Goal: Task Accomplishment & Management: Use online tool/utility

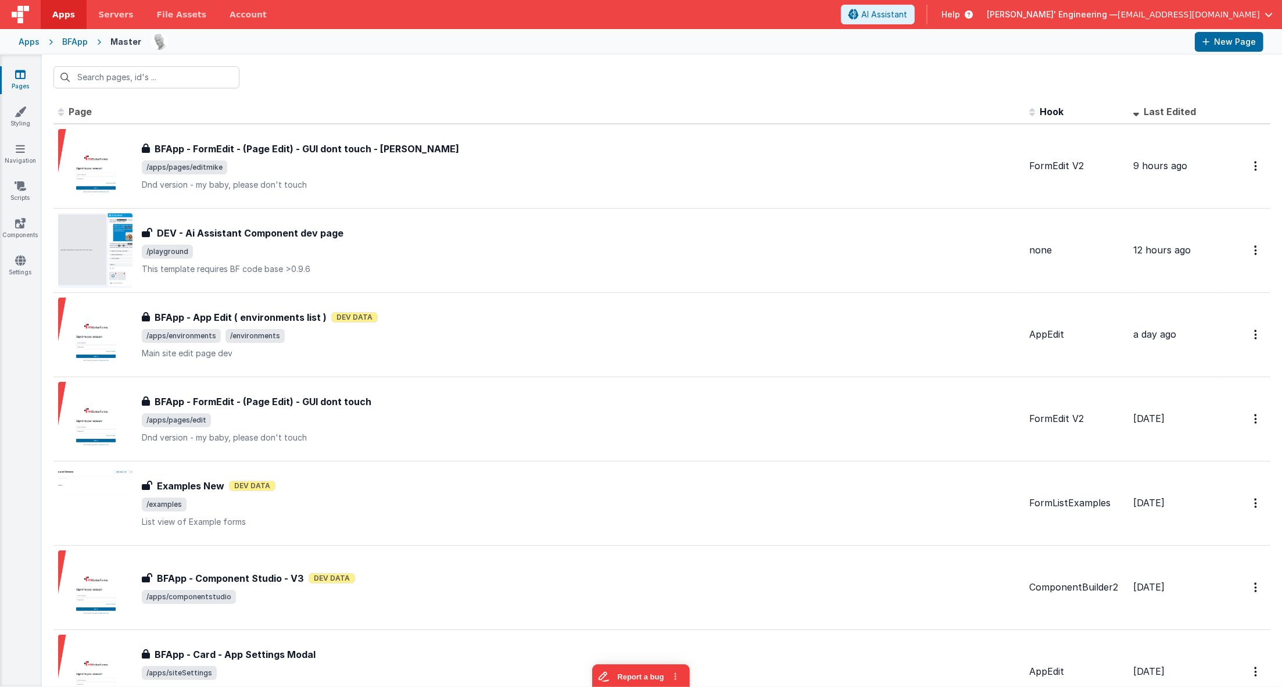
click at [28, 39] on div "Apps" at bounding box center [29, 42] width 21 height 12
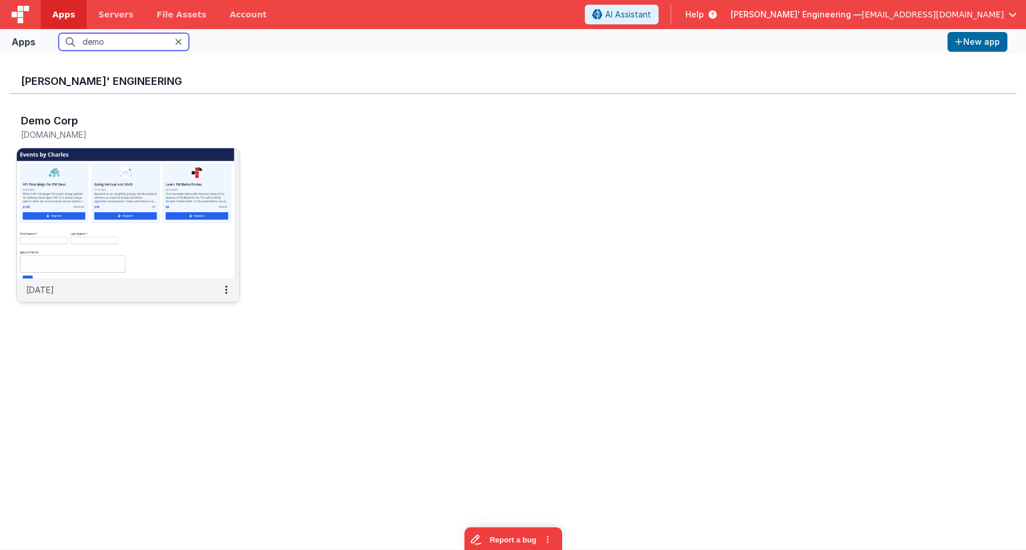
type input "demo"
click at [80, 202] on img at bounding box center [128, 213] width 223 height 130
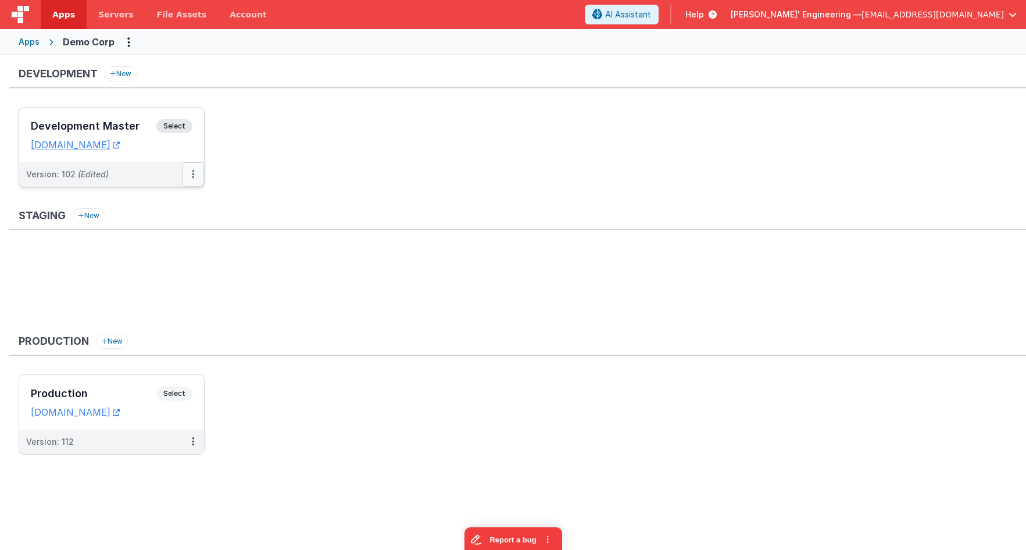
click at [191, 178] on button at bounding box center [193, 174] width 22 height 24
click at [164, 263] on link "Rollback" at bounding box center [153, 263] width 102 height 21
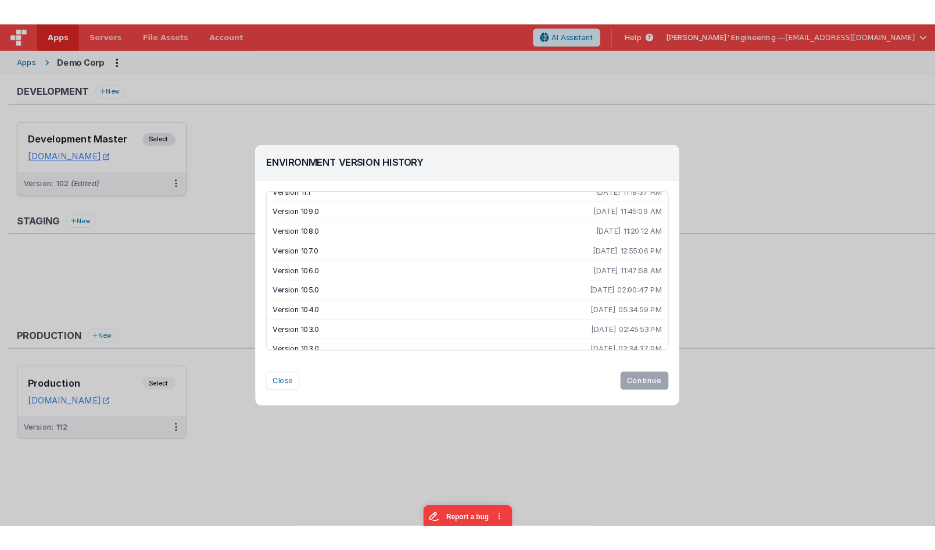
scroll to position [251, 0]
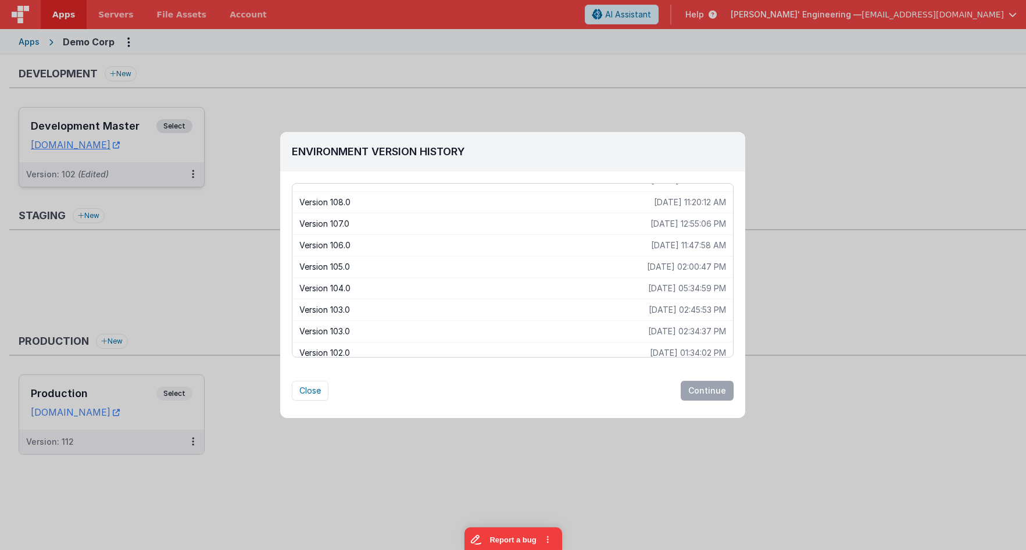
click at [356, 348] on p "Version 102.0" at bounding box center [474, 353] width 351 height 12
click at [705, 393] on button "Continue" at bounding box center [707, 391] width 53 height 20
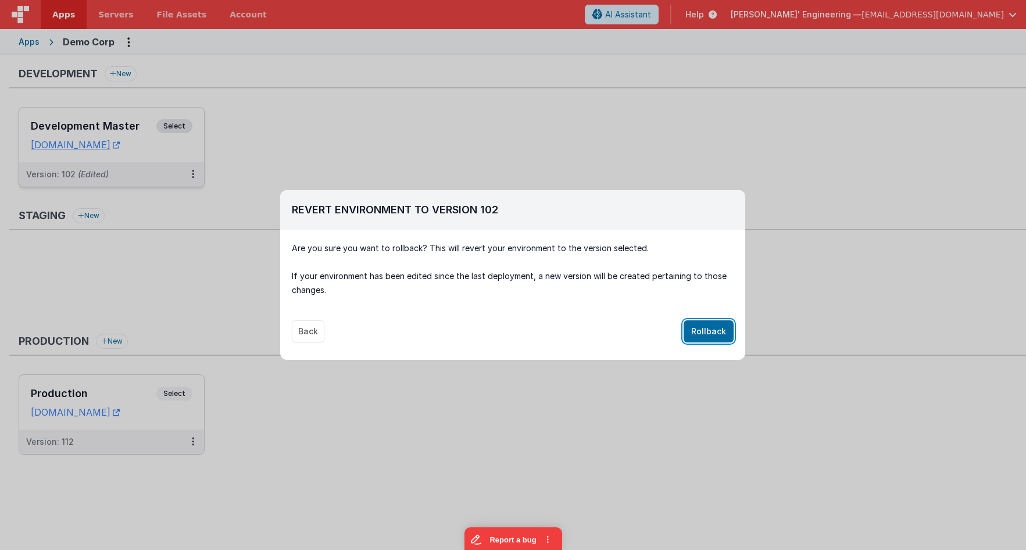
click at [714, 327] on button "Rollback" at bounding box center [709, 331] width 50 height 22
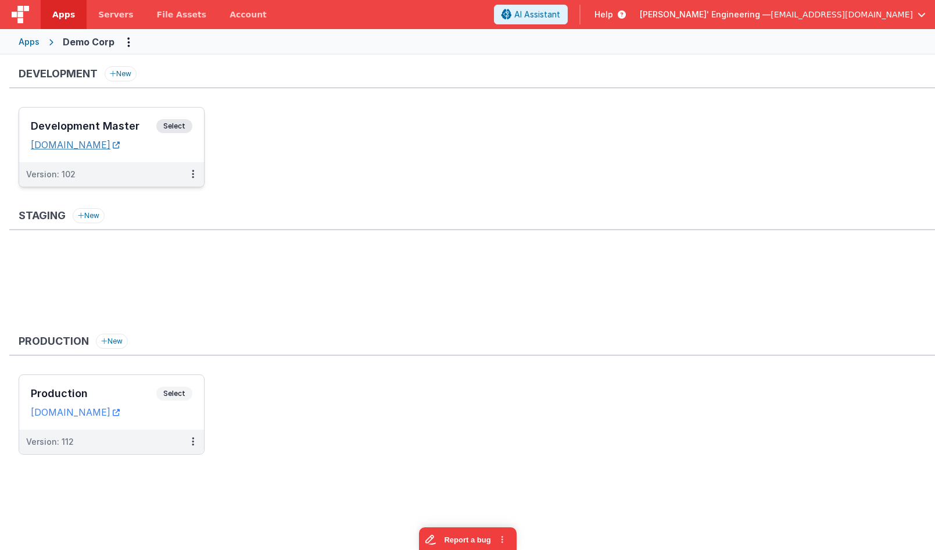
click at [120, 147] on link "[DOMAIN_NAME]" at bounding box center [75, 145] width 89 height 12
click at [160, 120] on div "Development Master Select" at bounding box center [112, 129] width 162 height 20
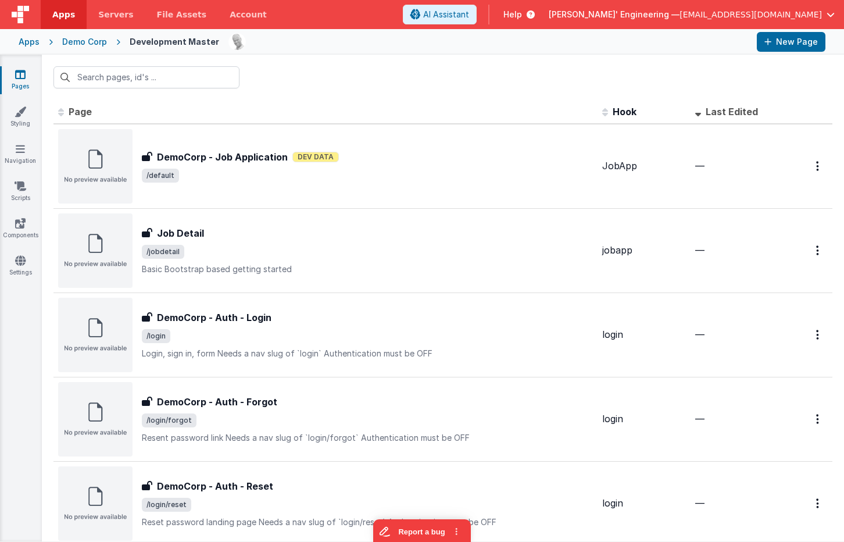
click at [22, 13] on img at bounding box center [20, 14] width 17 height 17
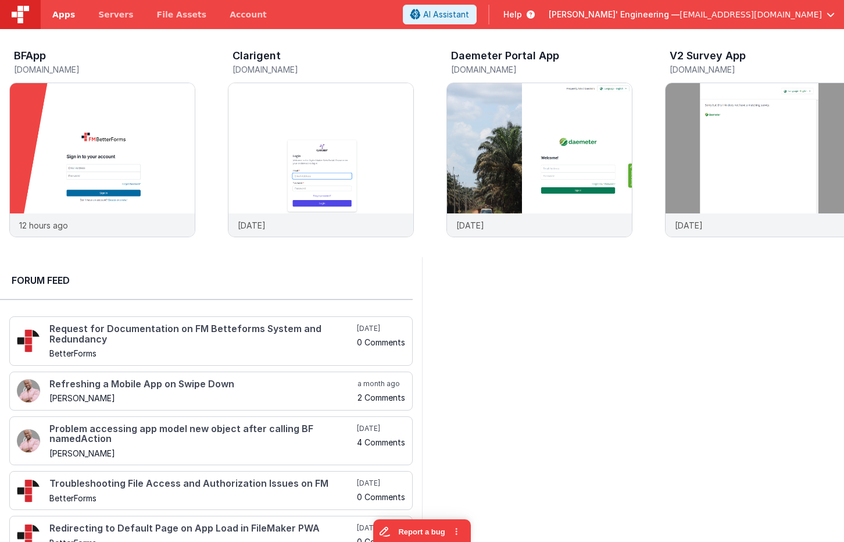
click at [60, 12] on span "Apps" at bounding box center [63, 15] width 23 height 12
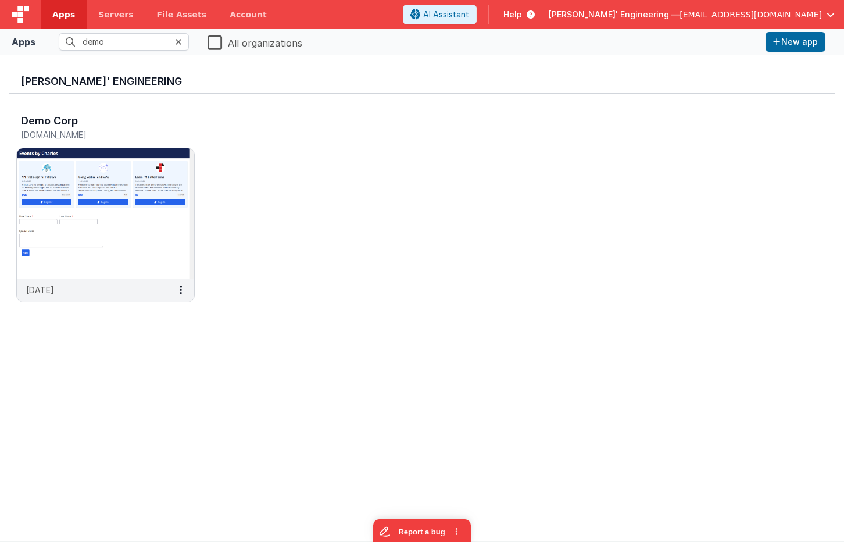
click at [177, 39] on icon at bounding box center [178, 41] width 7 height 9
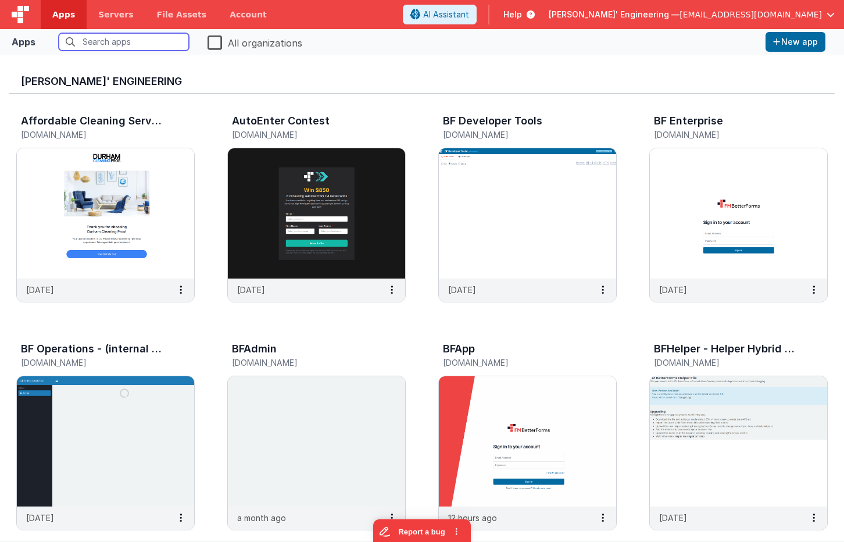
click at [123, 43] on input "text" at bounding box center [124, 41] width 130 height 17
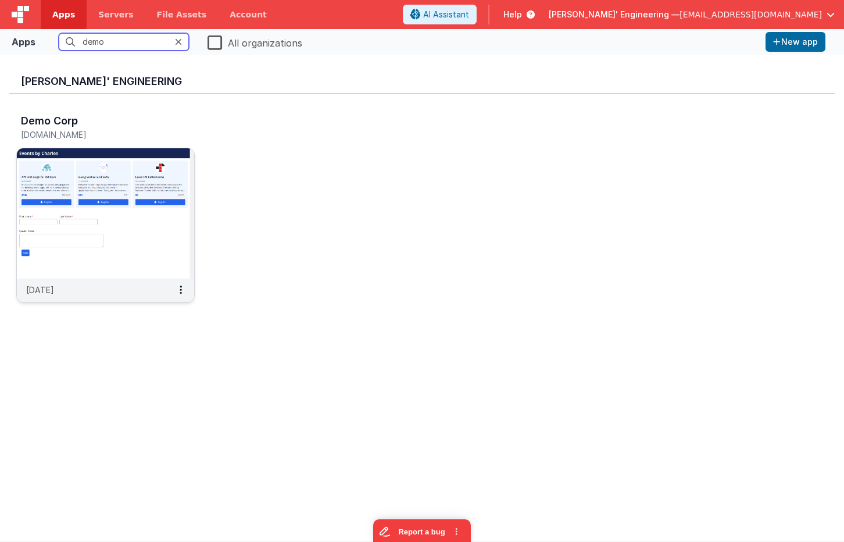
type input "demo"
click at [137, 198] on img at bounding box center [105, 213] width 177 height 130
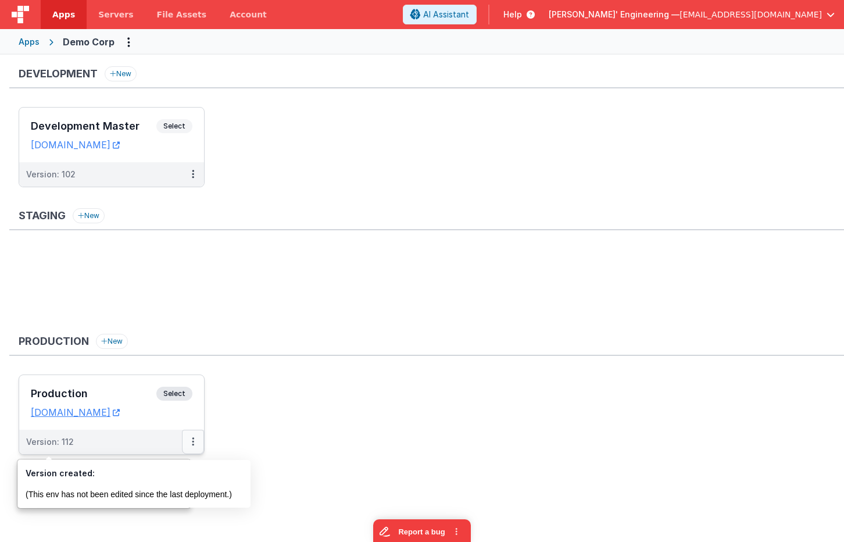
click at [194, 444] on button at bounding box center [193, 442] width 22 height 24
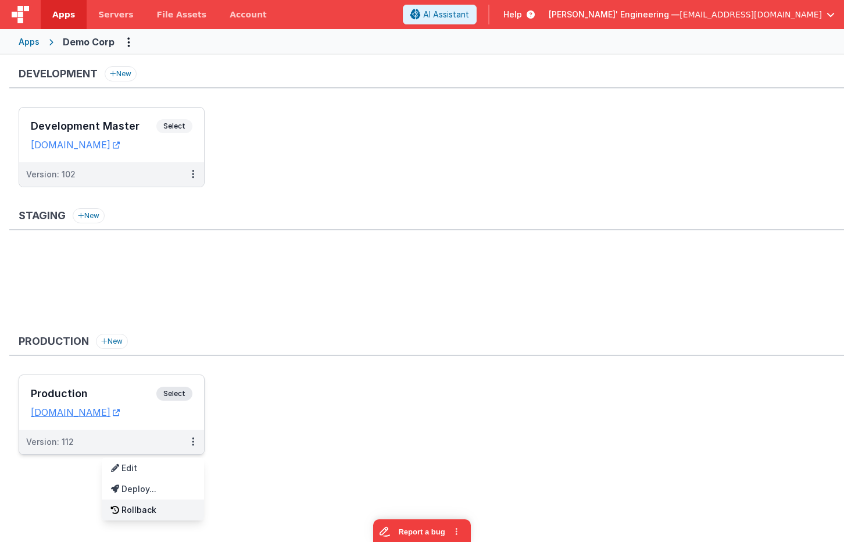
click at [156, 510] on link "Rollback" at bounding box center [153, 509] width 102 height 21
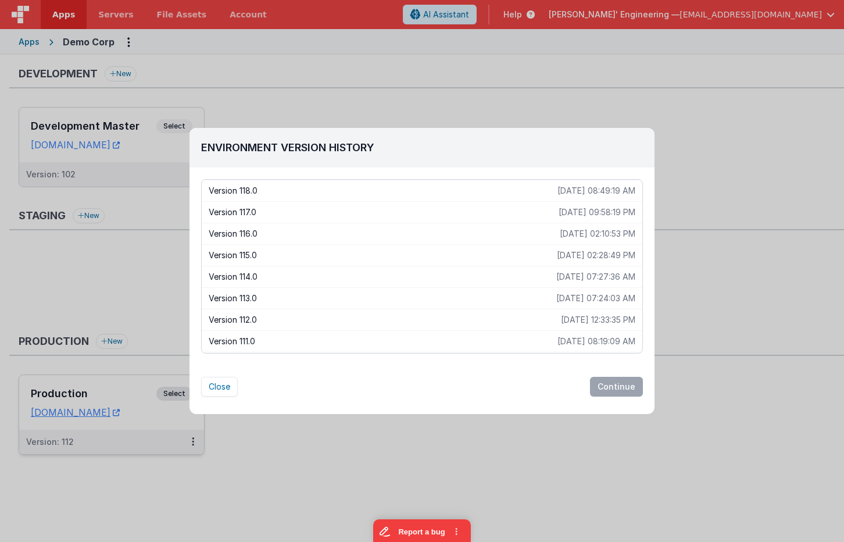
click at [248, 208] on p "Version 117.0" at bounding box center [384, 212] width 350 height 12
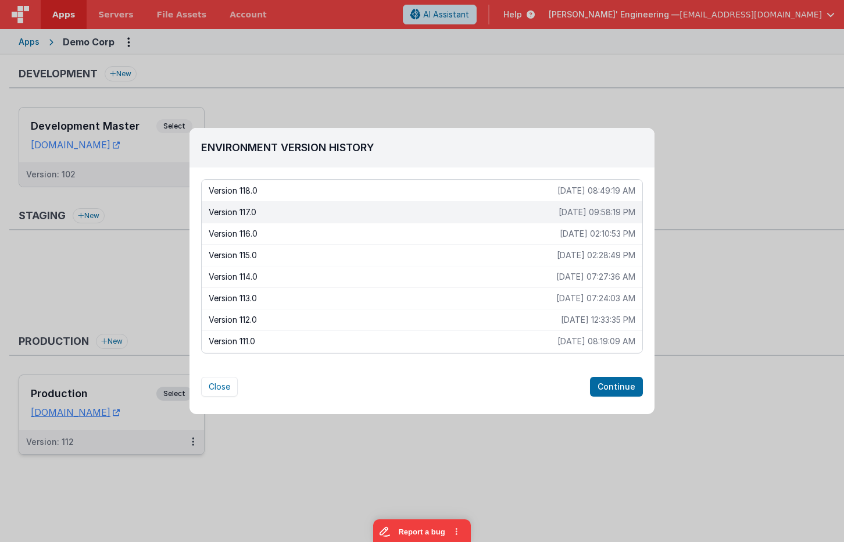
click at [251, 249] on div "Version 115.0 2025-07-11 02:28:49 PM" at bounding box center [422, 255] width 441 height 22
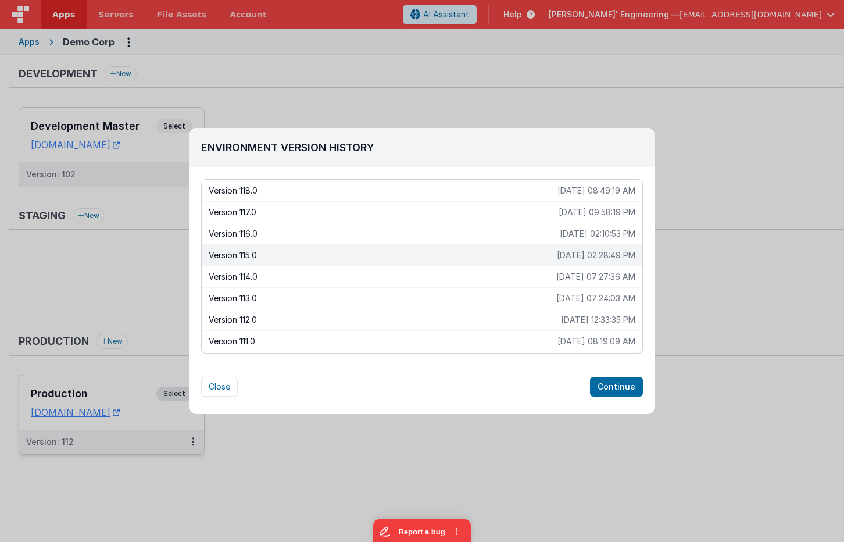
drag, startPoint x: 266, startPoint y: 293, endPoint x: 258, endPoint y: 281, distance: 14.4
click at [266, 293] on p "Version 113.0" at bounding box center [383, 298] width 348 height 12
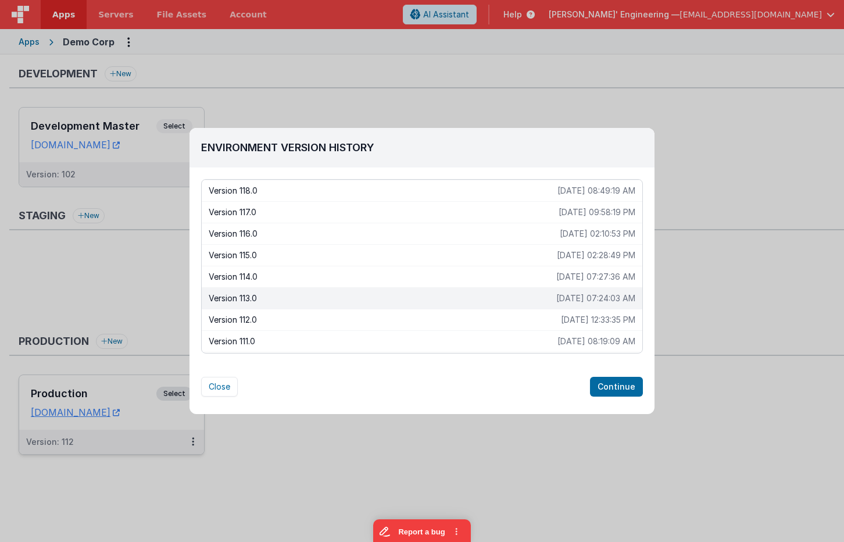
drag, startPoint x: 259, startPoint y: 280, endPoint x: 349, endPoint y: 299, distance: 92.7
click at [258, 280] on p "Version 114.0" at bounding box center [383, 277] width 348 height 12
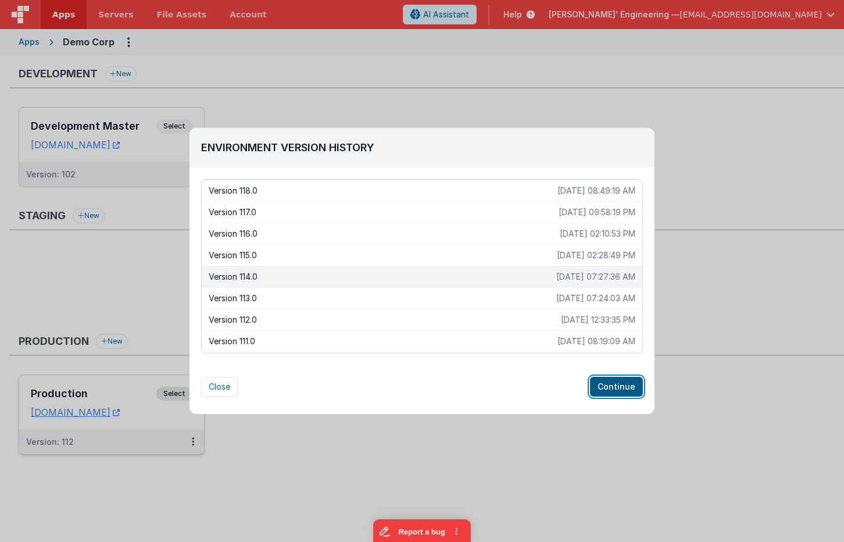
click at [618, 392] on button "Continue" at bounding box center [616, 387] width 53 height 20
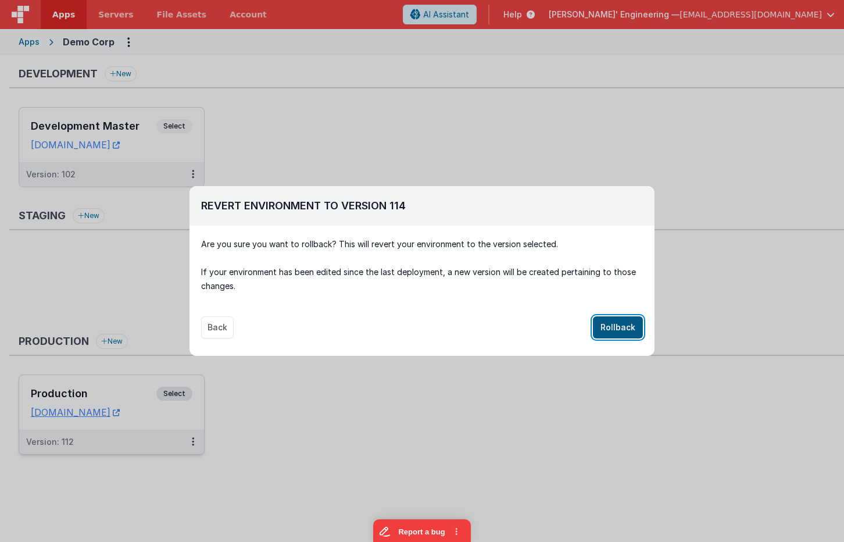
click at [622, 325] on button "Rollback" at bounding box center [618, 327] width 50 height 22
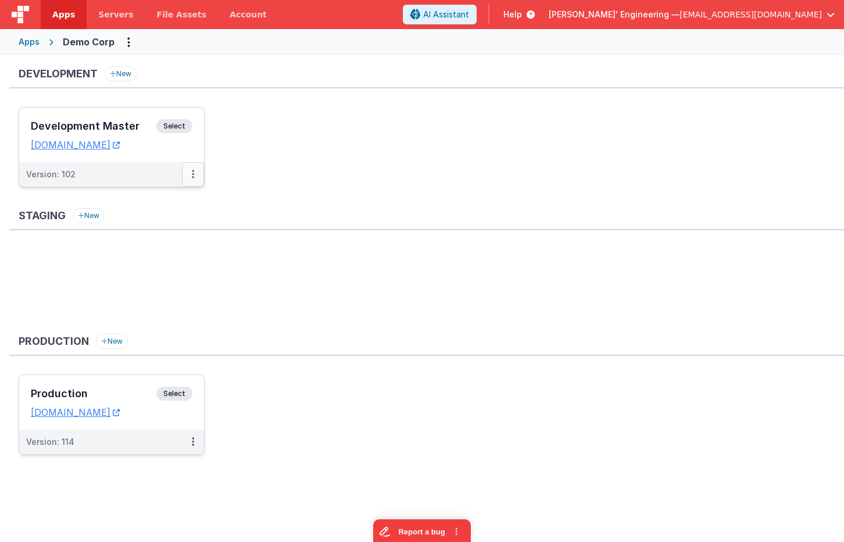
click at [193, 174] on icon at bounding box center [193, 174] width 2 height 1
click at [360, 174] on div at bounding box center [422, 271] width 844 height 542
click at [115, 14] on span "Servers" at bounding box center [115, 15] width 35 height 12
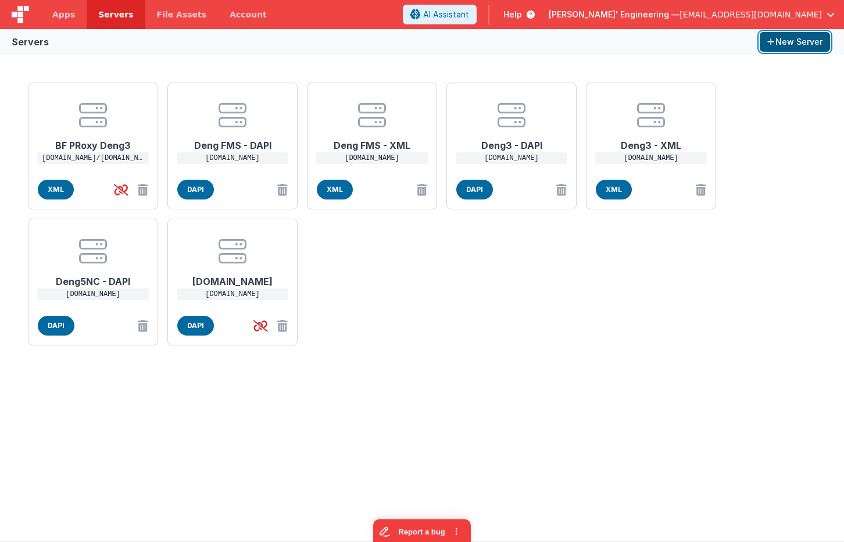
click at [795, 45] on button "New Server" at bounding box center [795, 42] width 70 height 20
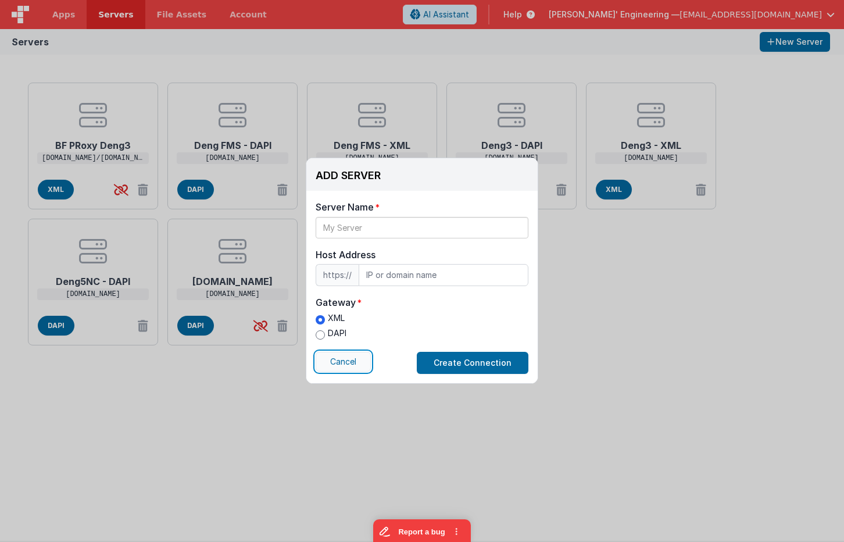
click at [339, 361] on button "Cancel" at bounding box center [343, 362] width 55 height 20
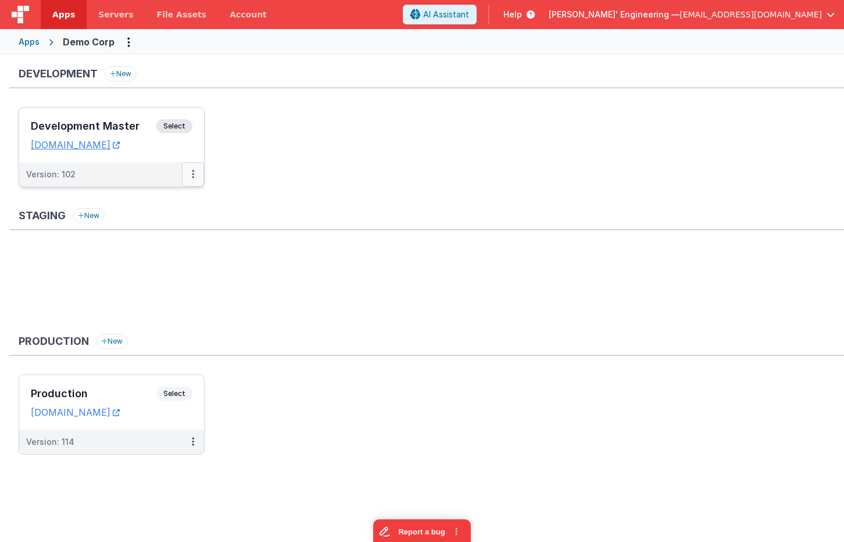
click at [194, 176] on button at bounding box center [193, 174] width 22 height 24
click at [176, 199] on link "Edit" at bounding box center [153, 200] width 102 height 21
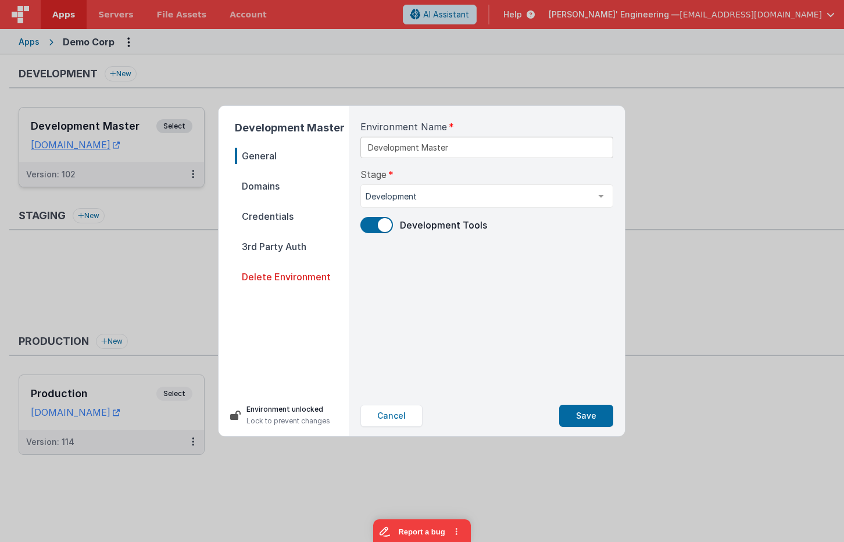
click at [270, 187] on span "Domains" at bounding box center [292, 186] width 114 height 16
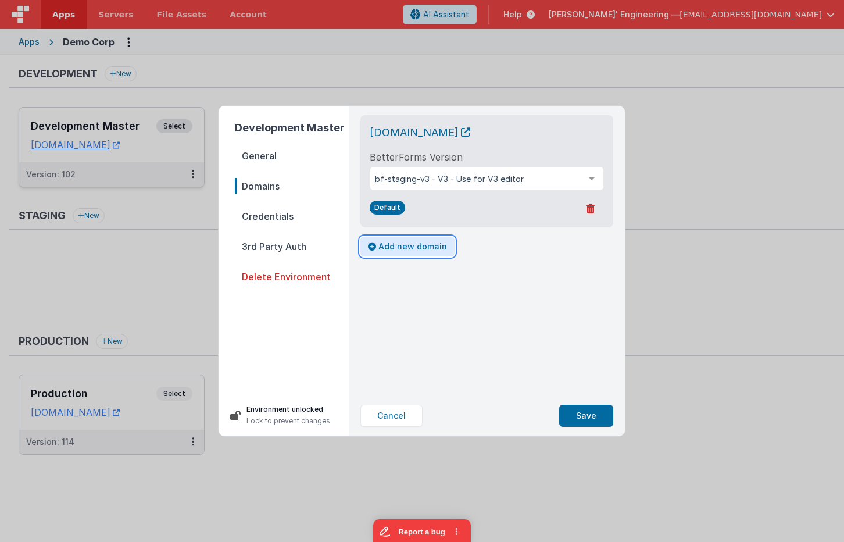
click at [430, 250] on button "Add new domain" at bounding box center [407, 247] width 94 height 20
select select "fmbetterforms.com"
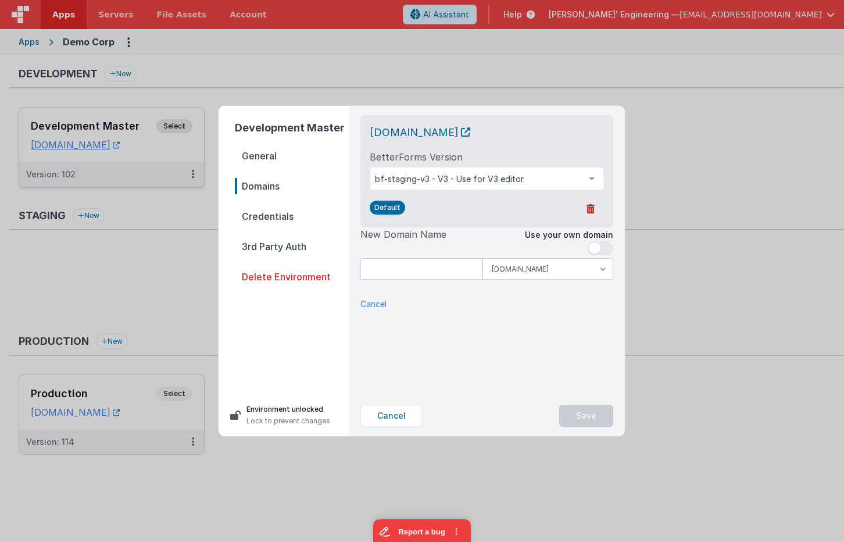
click at [603, 251] on span at bounding box center [601, 248] width 26 height 14
click at [450, 270] on input at bounding box center [486, 269] width 253 height 22
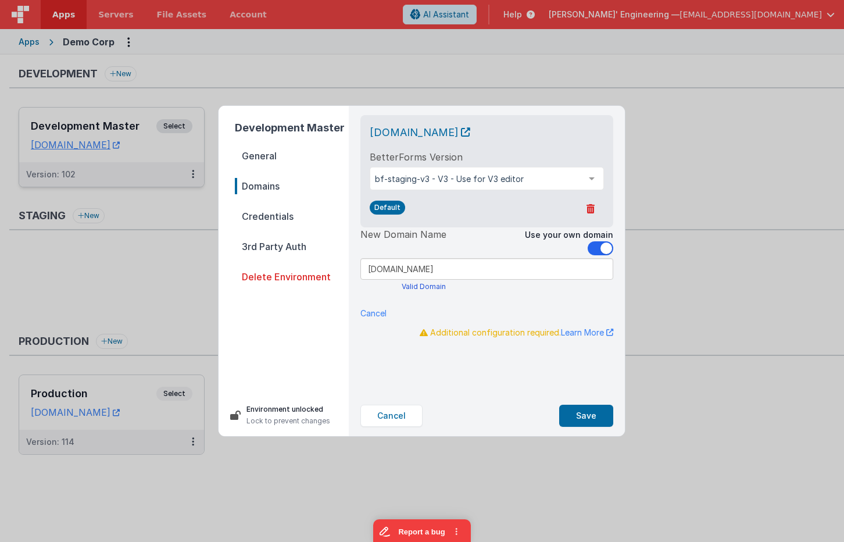
drag, startPoint x: 457, startPoint y: 271, endPoint x: 376, endPoint y: 269, distance: 82.0
click at [376, 269] on input "client1.myapp.com" at bounding box center [486, 269] width 253 height 22
type input "client1.myapp.com"
click at [598, 246] on span at bounding box center [601, 248] width 26 height 14
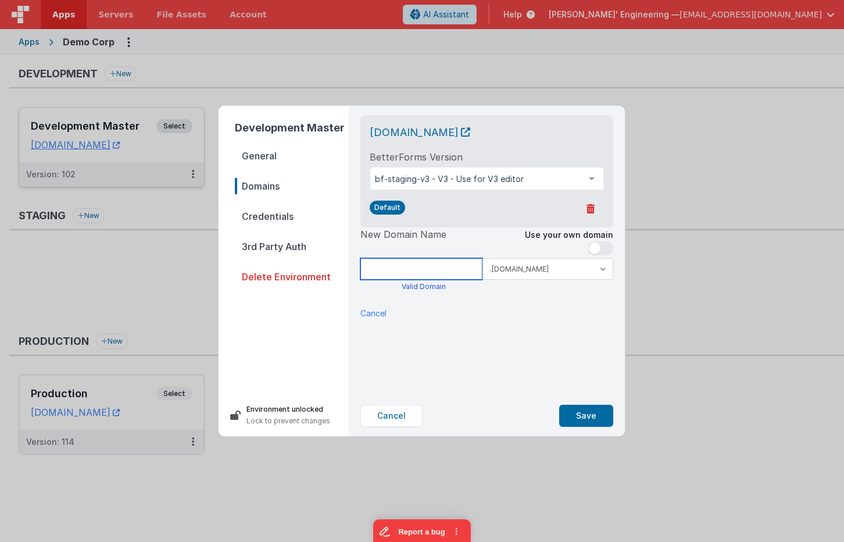
click at [431, 270] on input at bounding box center [421, 269] width 122 height 22
type input "d"
type input "test1"
click at [395, 416] on button "Cancel" at bounding box center [391, 416] width 62 height 22
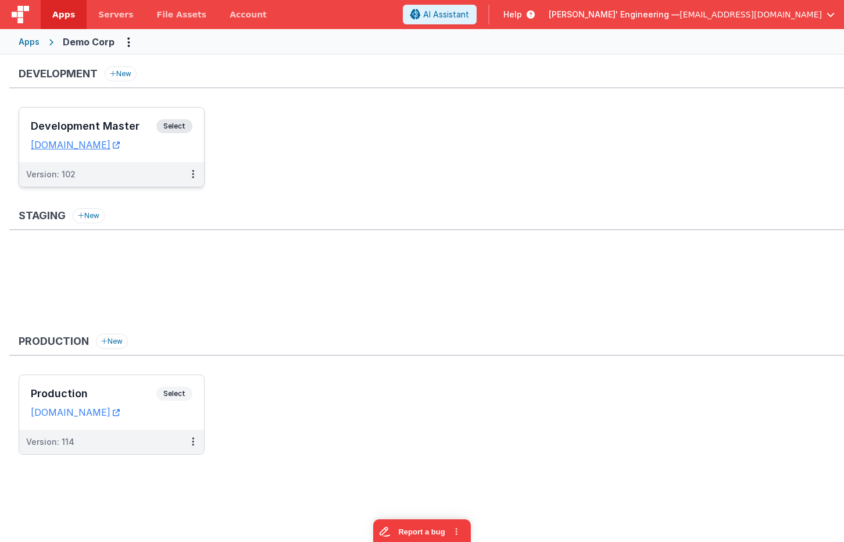
click at [181, 131] on span "Select" at bounding box center [174, 126] width 36 height 14
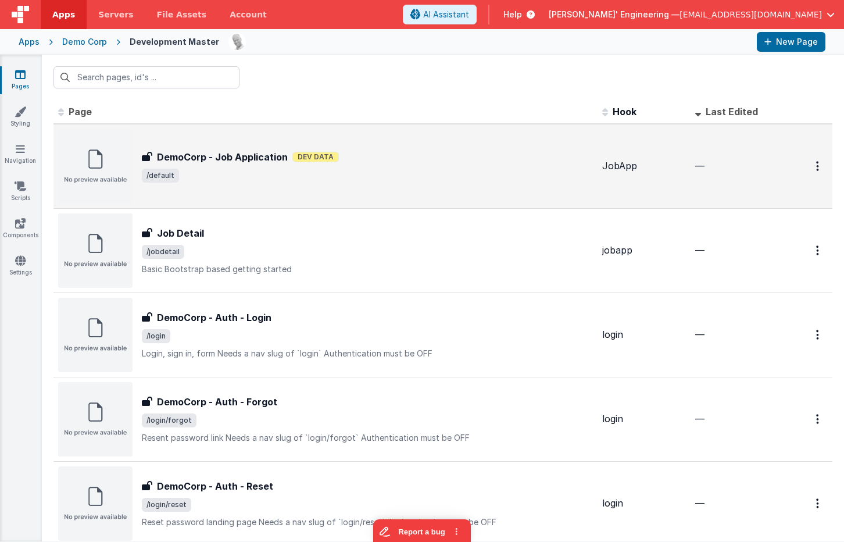
click at [251, 170] on span "/default" at bounding box center [367, 176] width 451 height 14
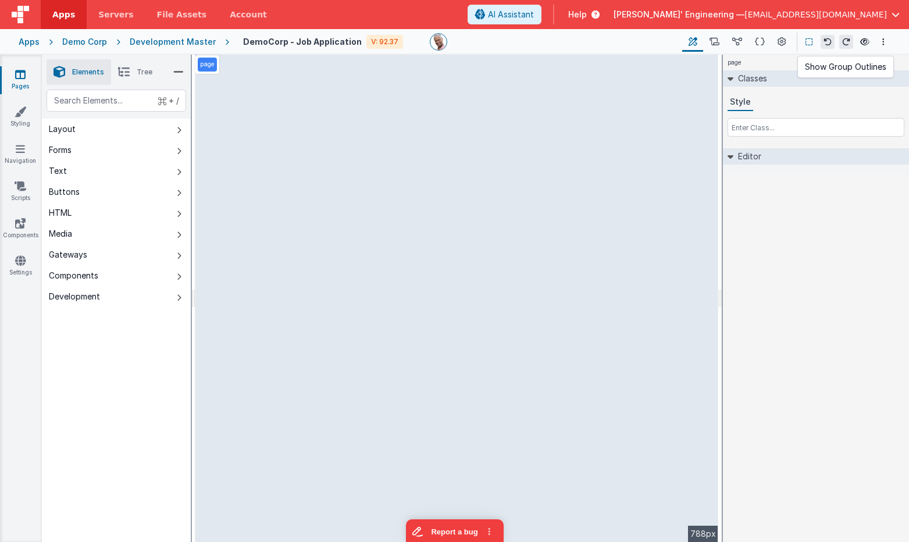
click at [809, 44] on icon at bounding box center [808, 42] width 7 height 8
click at [131, 99] on div "text" at bounding box center [117, 101] width 140 height 22
type div "ema"
select select "email"
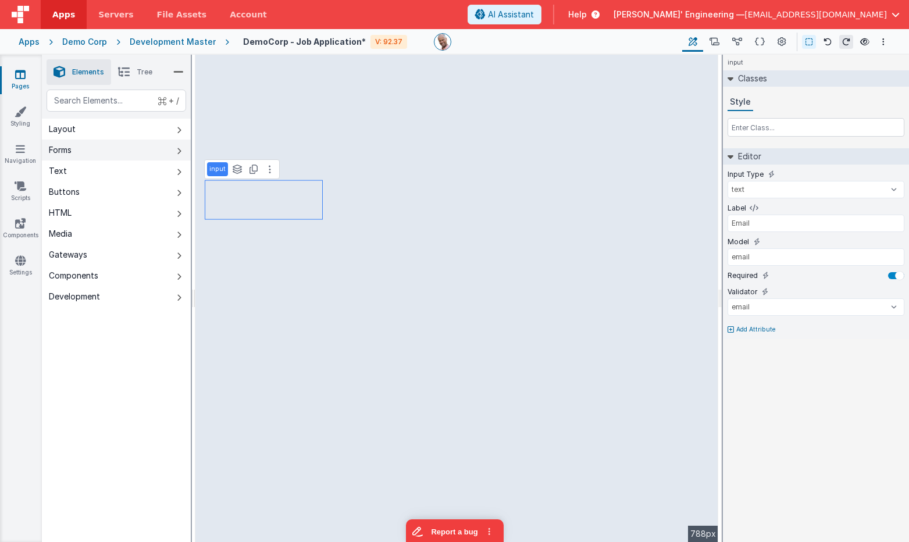
click at [120, 148] on button "Forms" at bounding box center [116, 150] width 149 height 21
type input "Simple Select"
select select "required"
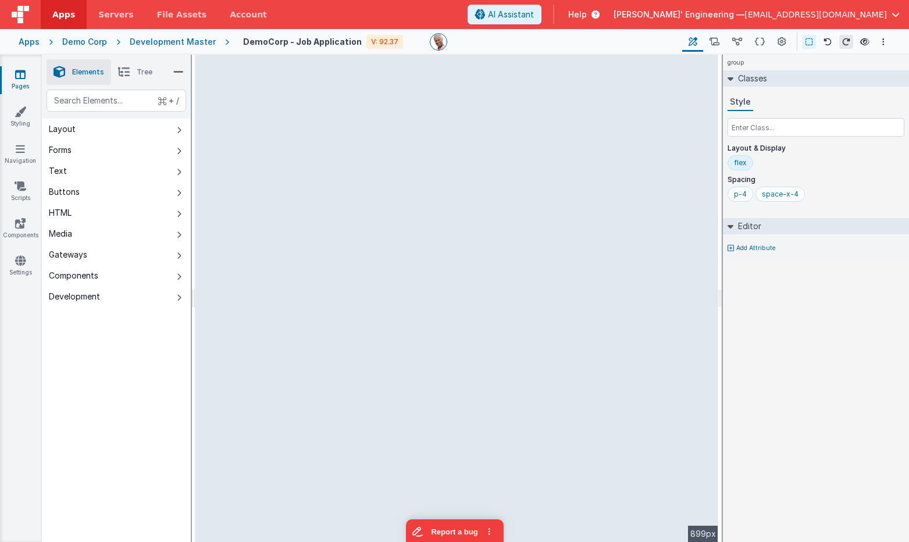
drag, startPoint x: 718, startPoint y: 140, endPoint x: 742, endPoint y: 139, distance: 23.9
click at [742, 139] on html "Apps Servers File Assets Account Some FUTURE Slot AI Assistant Help Delfs' Engi…" at bounding box center [454, 271] width 909 height 542
click at [116, 104] on div "text" at bounding box center [117, 101] width 140 height 22
type div "html"
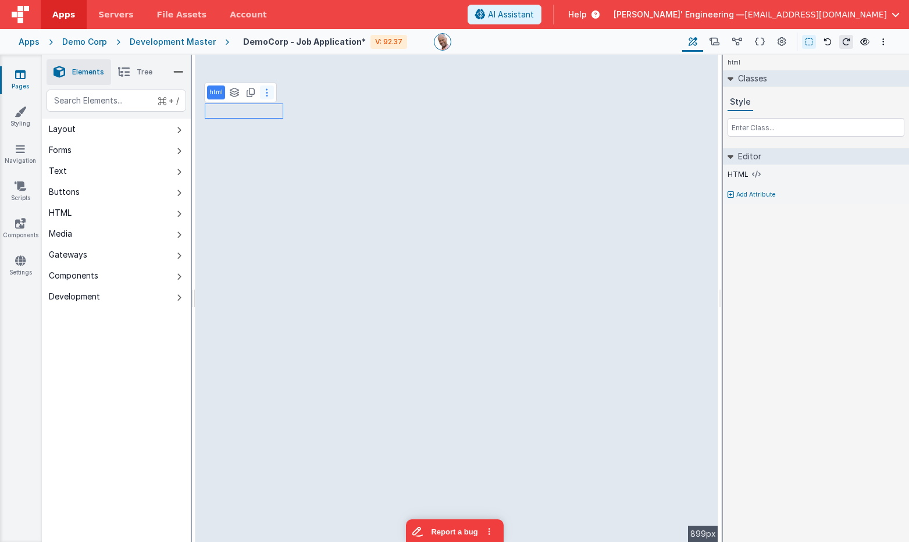
click at [267, 92] on button at bounding box center [267, 92] width 14 height 14
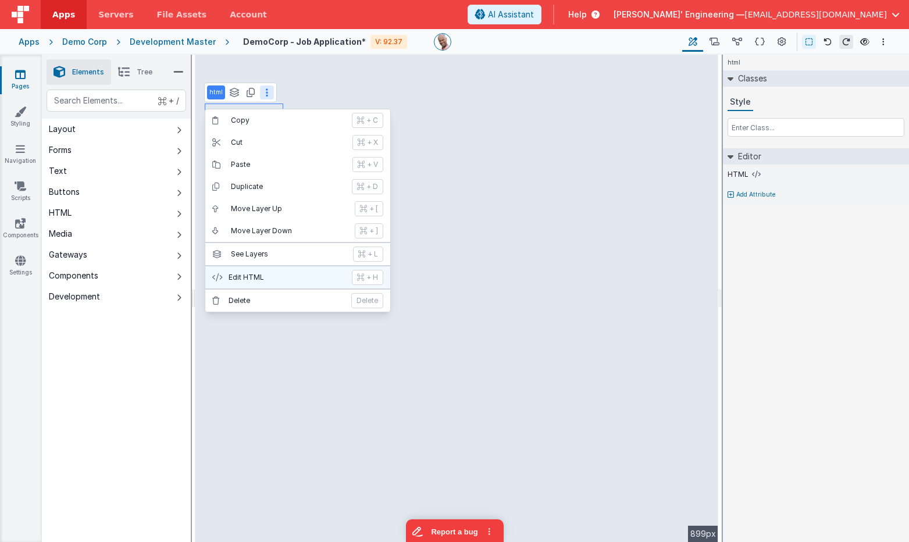
click at [276, 281] on p "Edit HTML" at bounding box center [286, 277] width 116 height 9
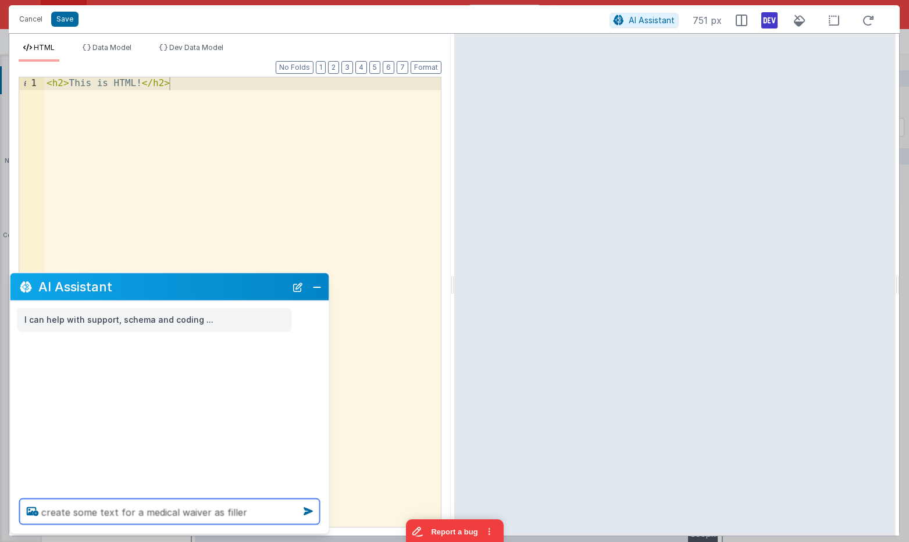
type textarea "create some text for a medical waiver as filler"
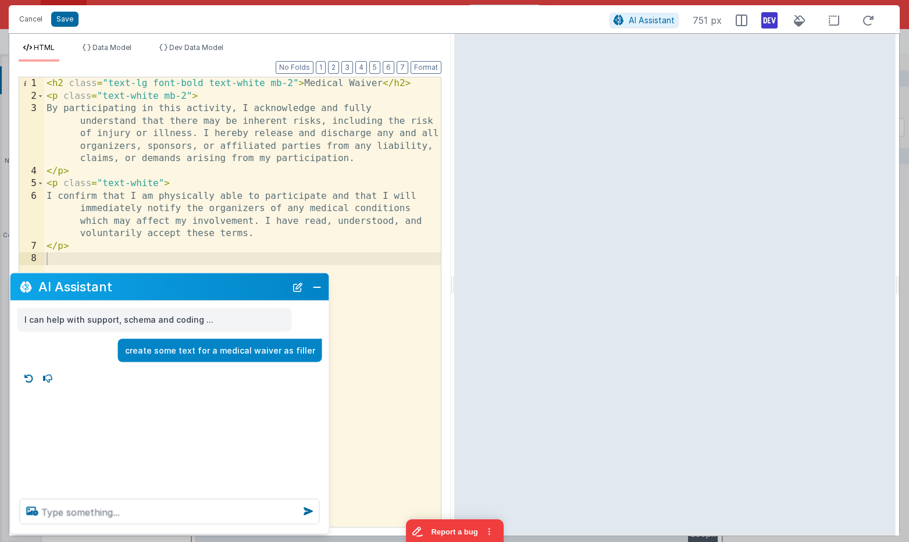
click at [217, 97] on div "< h2 class = "text-lg font-bold text-white mb-2" > Medical Waiver </ h2 > < p c…" at bounding box center [242, 314] width 396 height 474
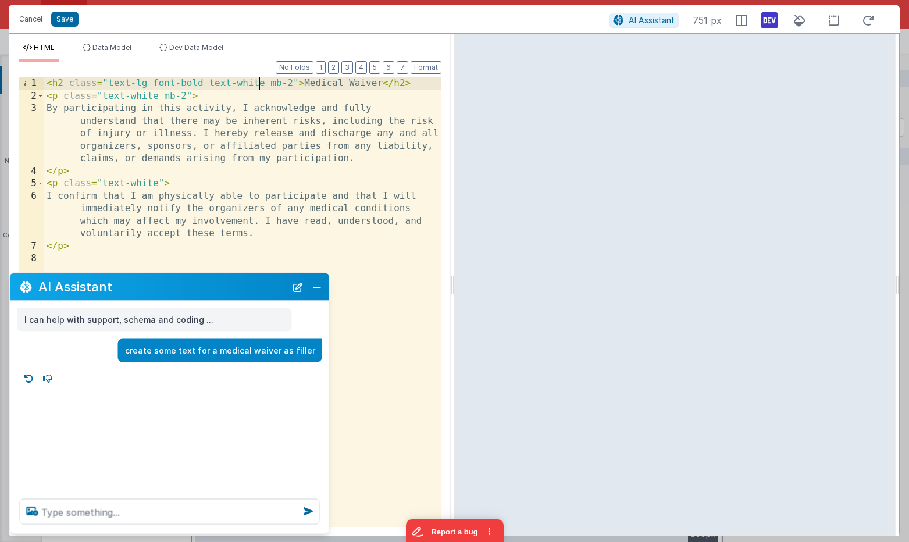
click at [256, 83] on div "< h2 class = "text-lg font-bold text-white mb-2" > Medical Waiver </ h2 > < p c…" at bounding box center [242, 314] width 396 height 474
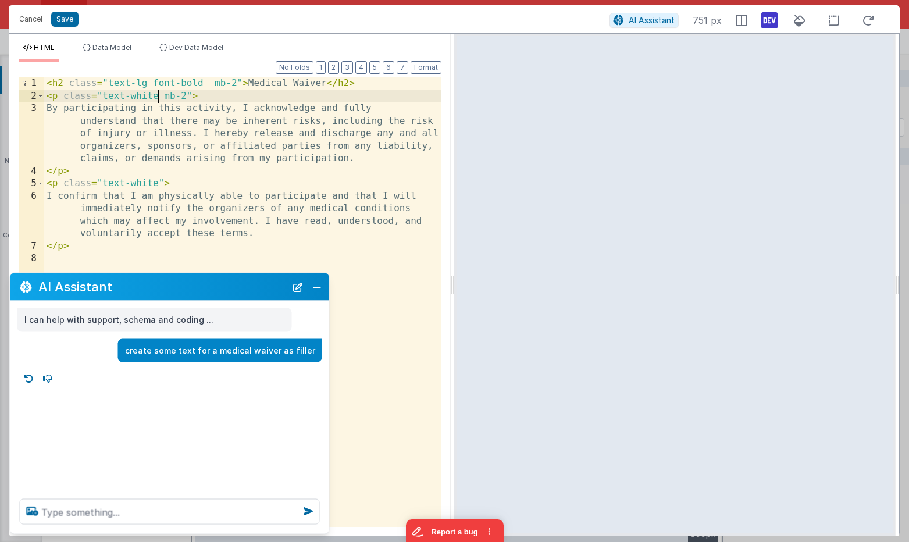
click at [158, 96] on div "< h2 class = "text-lg font-bold mb-2" > Medical Waiver </ h2 > < p class = "tex…" at bounding box center [242, 314] width 396 height 474
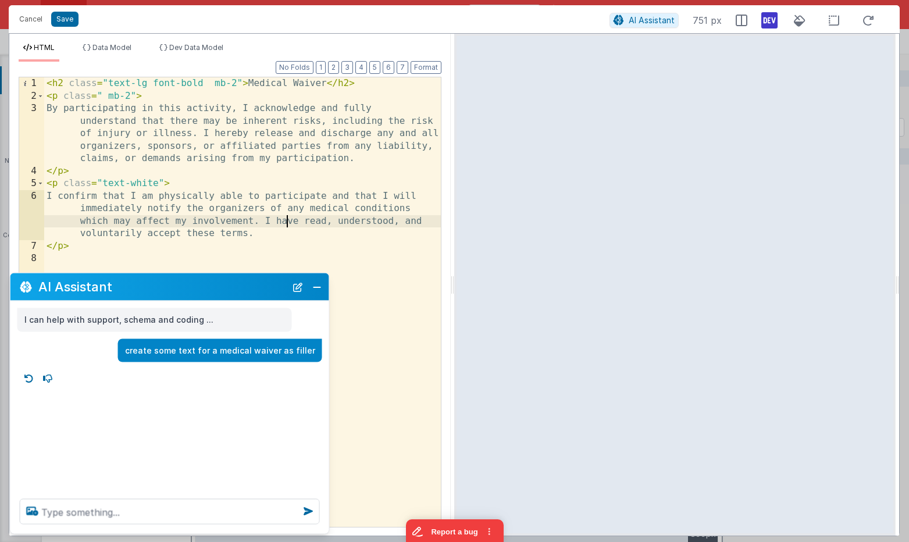
click at [284, 219] on div "< h2 class = "text-lg font-bold mb-2" > Medical Waiver </ h2 > < p class = " mb…" at bounding box center [242, 314] width 396 height 474
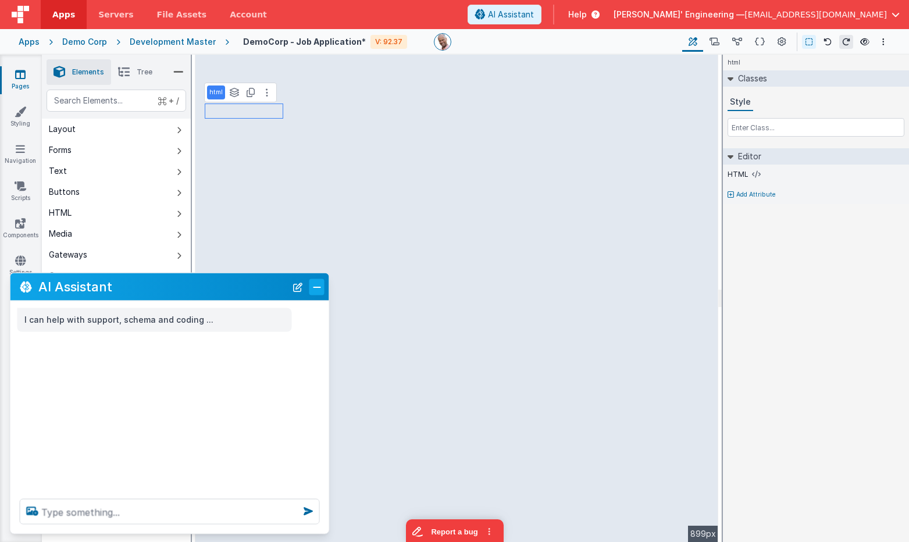
click at [315, 286] on button "Close" at bounding box center [316, 286] width 15 height 16
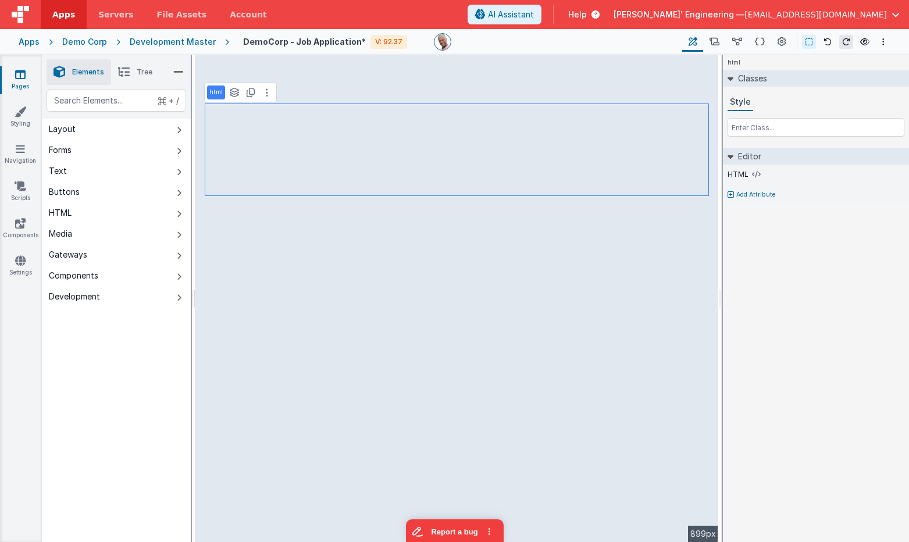
select select "required"
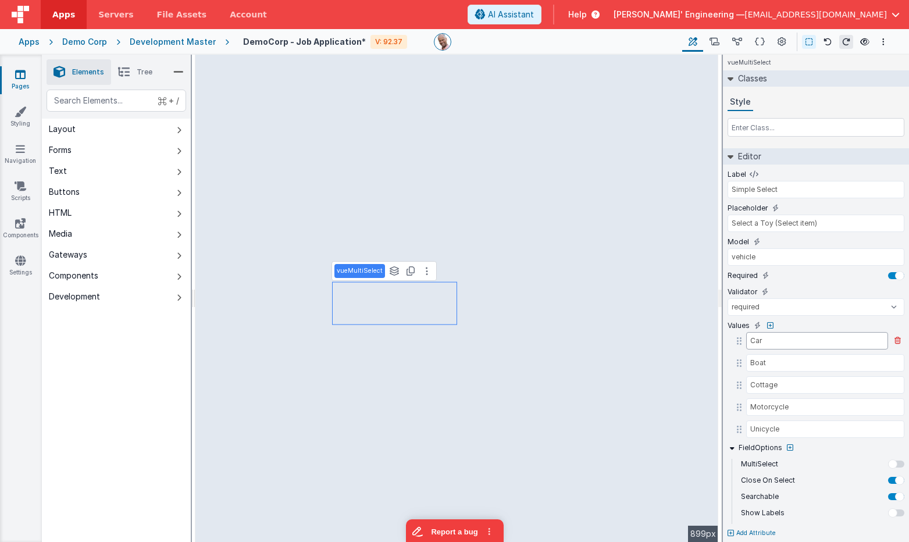
click at [772, 338] on input "Car" at bounding box center [817, 340] width 142 height 17
type input "Optical"
click at [843, 430] on button at bounding box center [897, 429] width 14 height 14
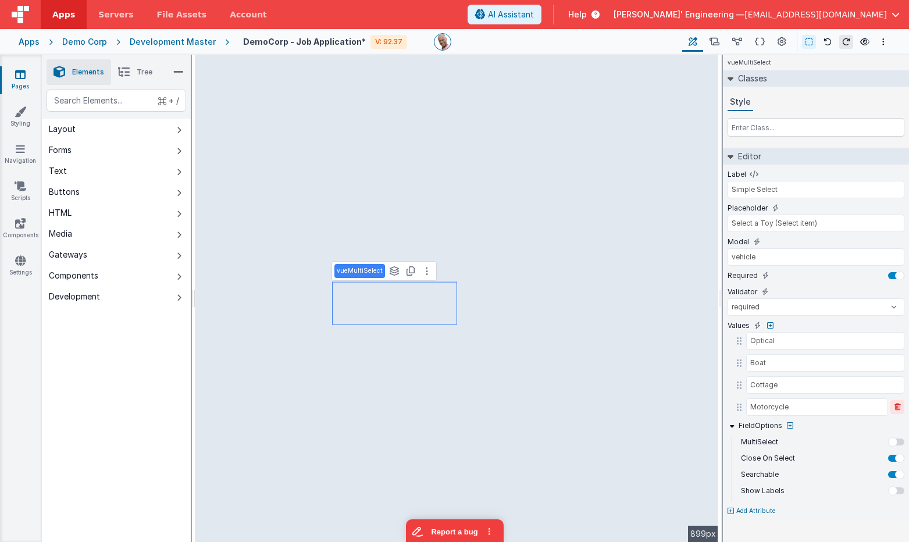
click at [843, 407] on icon at bounding box center [897, 406] width 6 height 7
click at [786, 362] on input "Boat" at bounding box center [817, 362] width 142 height 17
type input "Dental"
click at [785, 385] on input "Cottage" at bounding box center [817, 384] width 142 height 17
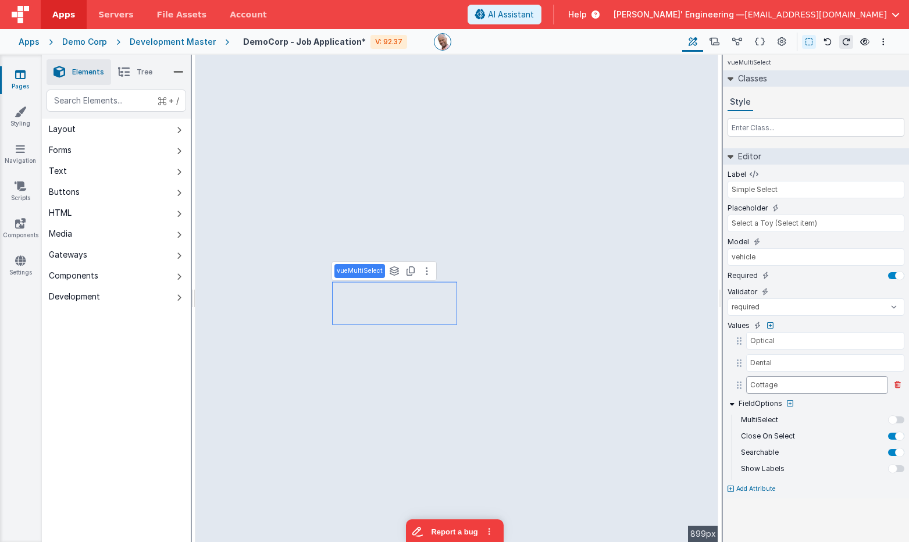
click at [785, 385] on input "Cottage" at bounding box center [817, 384] width 142 height 17
type input "Medica"
click at [763, 226] on input "Select a Toy (Select item)" at bounding box center [815, 222] width 177 height 17
type input "Select your type"
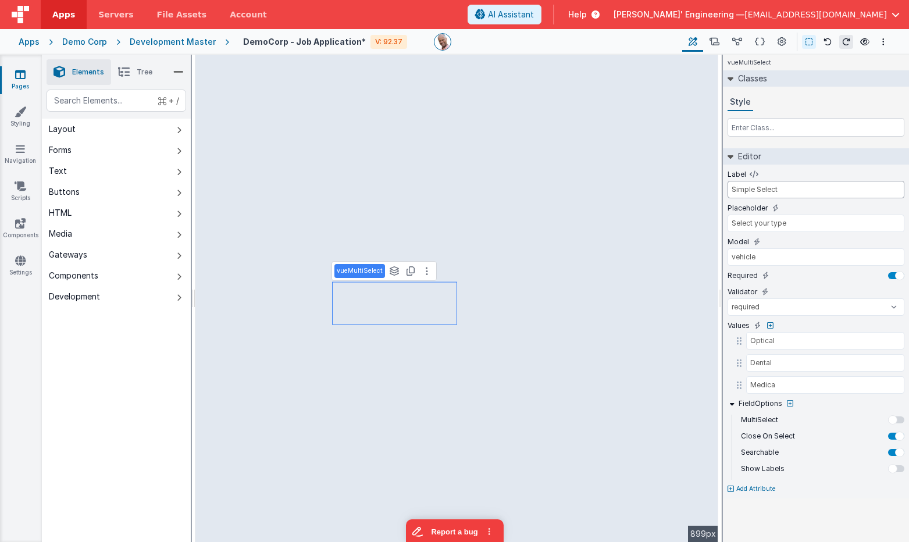
click at [779, 189] on input "Simple Select" at bounding box center [815, 189] width 177 height 17
paste input "elect your type"
type input "Select your type"
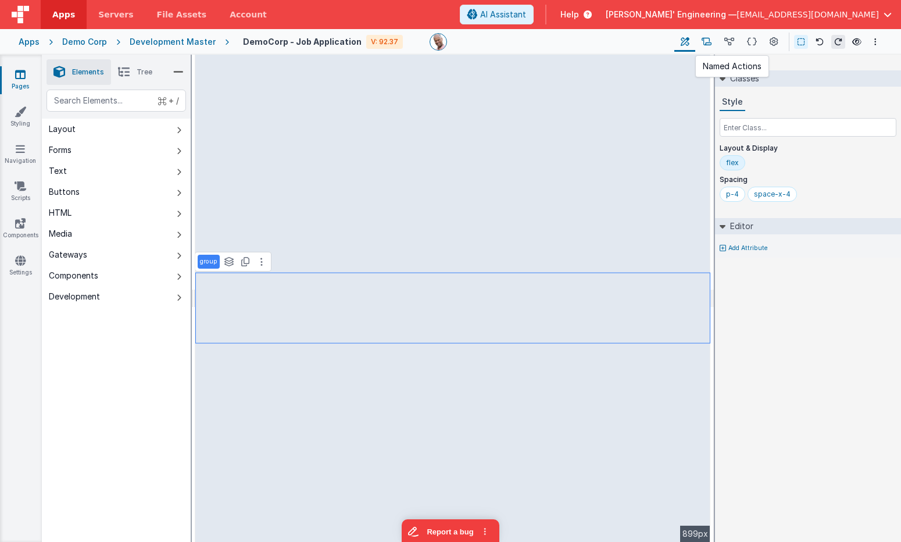
click at [706, 45] on icon at bounding box center [707, 42] width 10 height 12
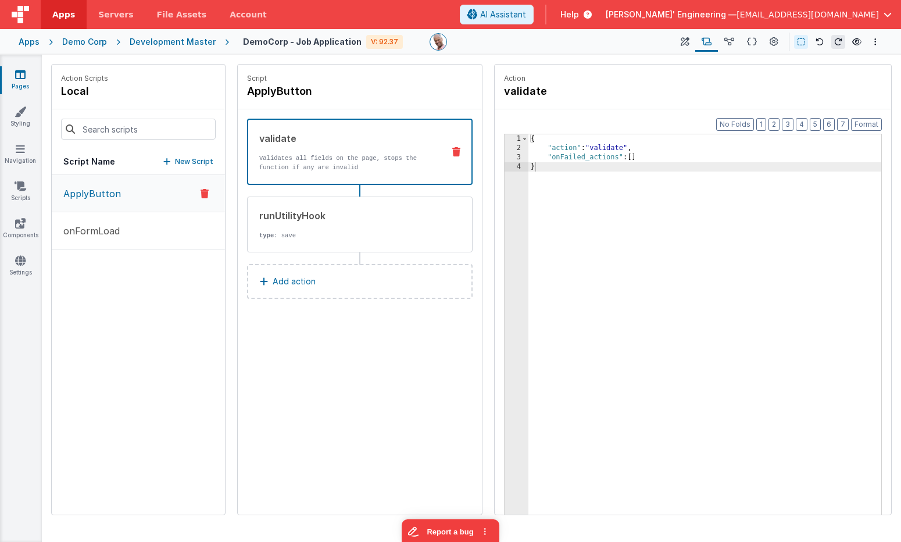
click at [204, 193] on icon at bounding box center [205, 194] width 8 height 14
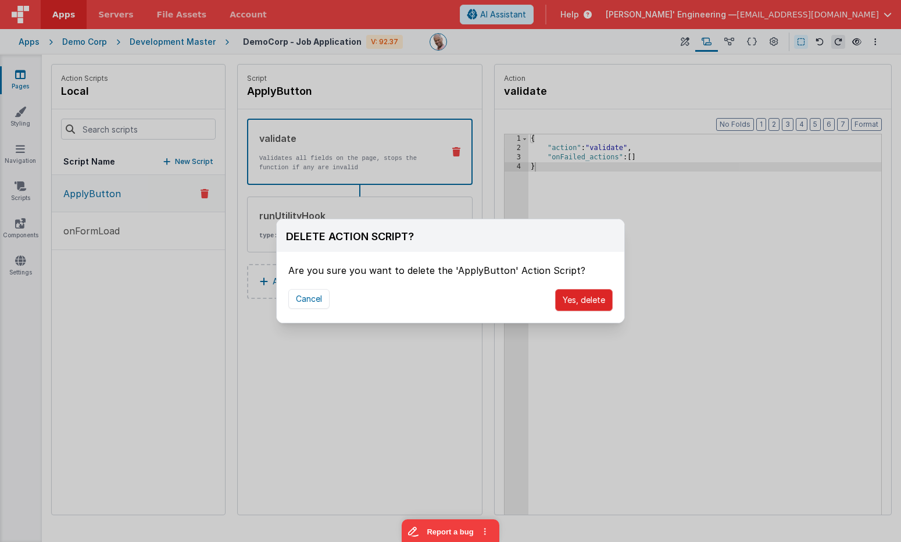
click at [600, 303] on button "Yes, delete" at bounding box center [584, 300] width 58 height 22
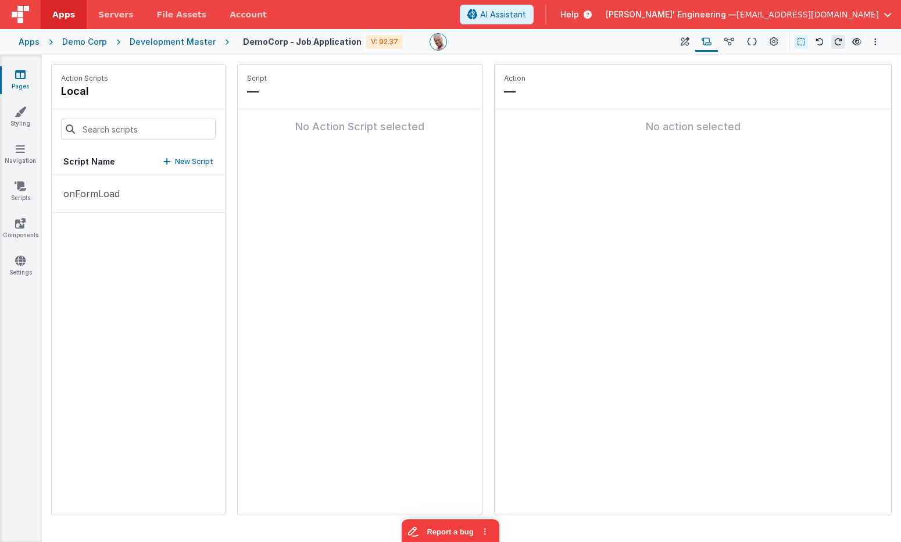
click at [194, 162] on p "New Script" at bounding box center [194, 162] width 38 height 12
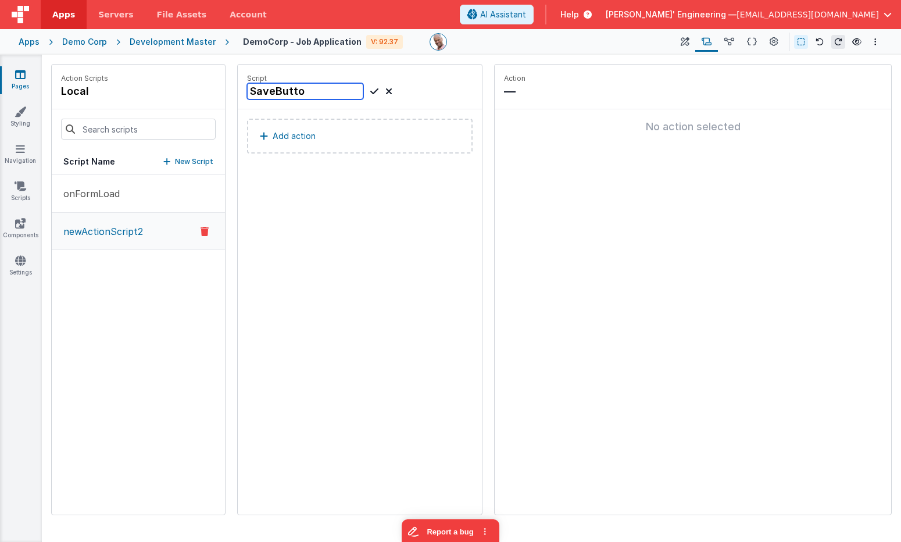
type input "SaveButton"
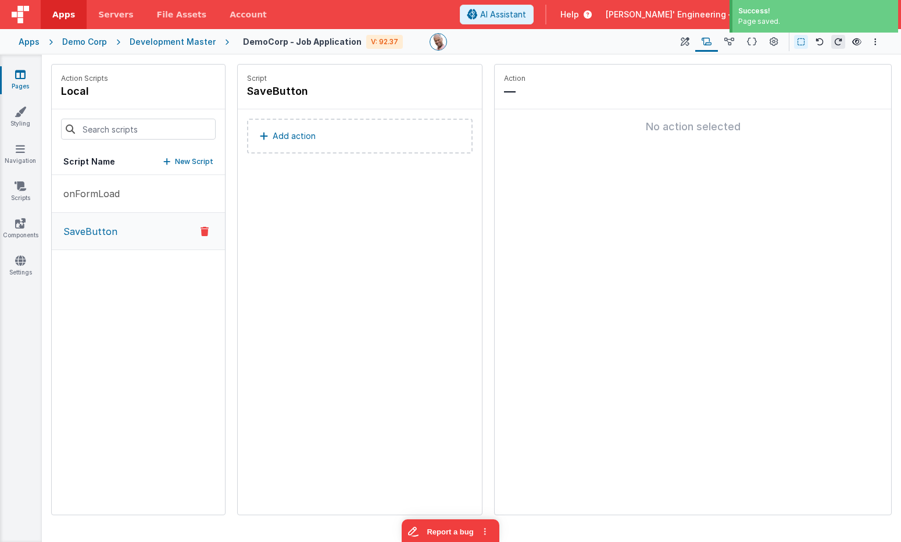
click at [357, 137] on button "Add action" at bounding box center [360, 136] width 226 height 35
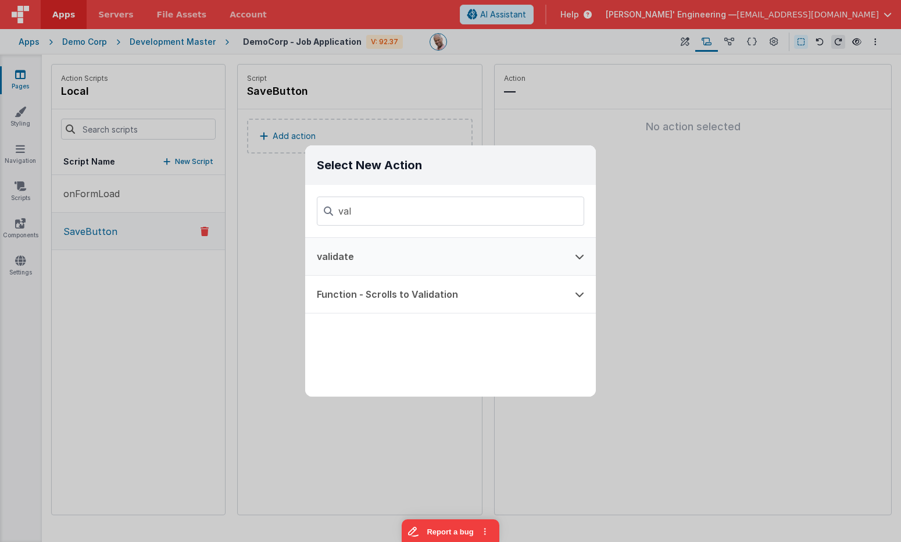
type input "val"
click at [363, 248] on button "validate" at bounding box center [434, 256] width 258 height 37
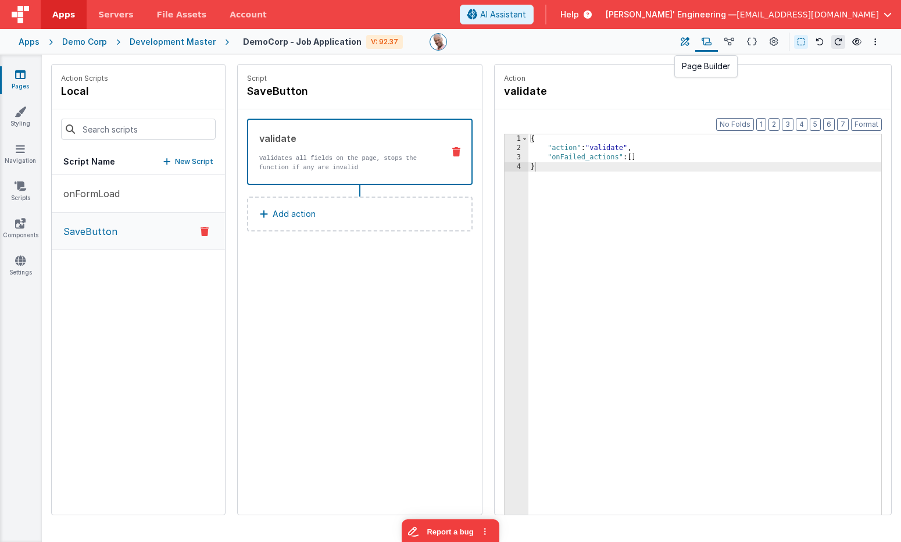
click at [685, 41] on icon at bounding box center [685, 42] width 9 height 12
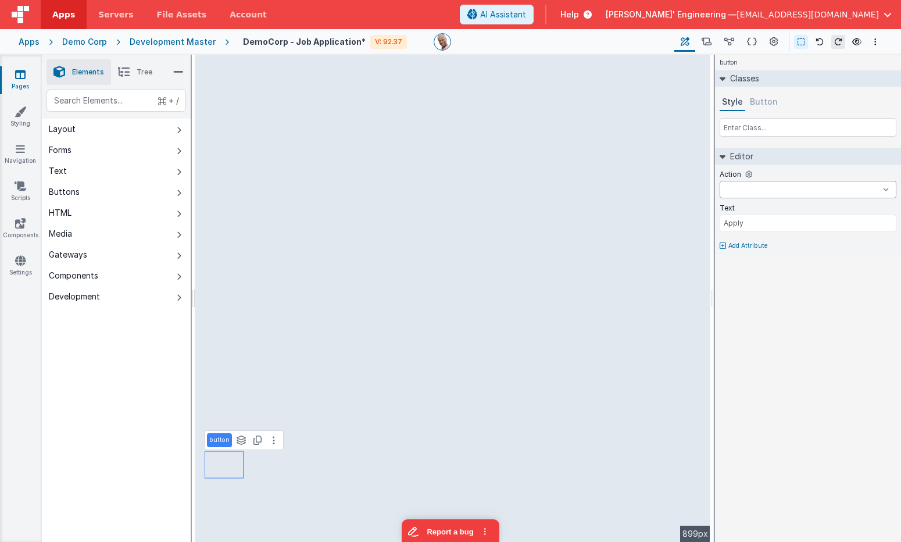
click at [783, 192] on select "onFormLoad SaveButton onAppLoad" at bounding box center [808, 189] width 177 height 17
select select "SaveButton"
click at [720, 181] on select "onFormLoad SaveButton onAppLoad" at bounding box center [808, 189] width 177 height 17
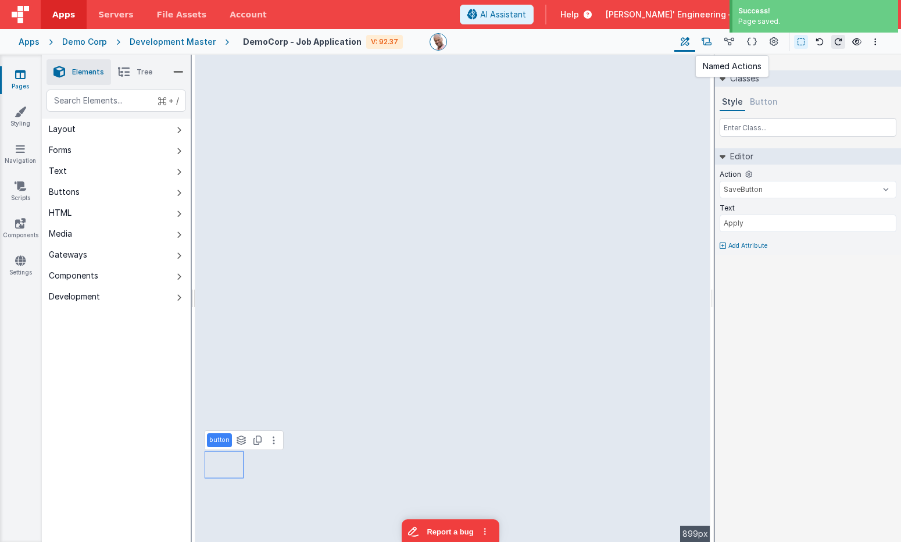
click at [704, 41] on icon at bounding box center [707, 42] width 10 height 12
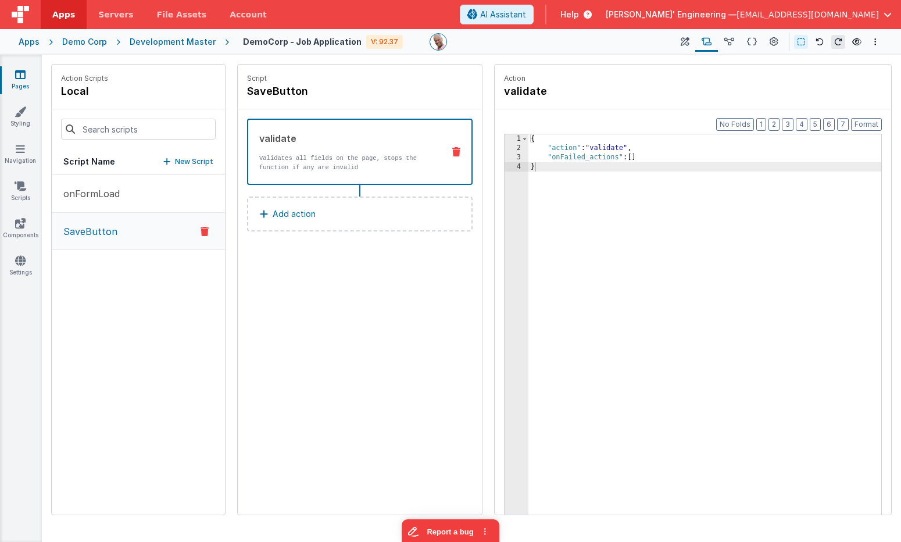
click at [341, 217] on button "Add action" at bounding box center [360, 213] width 226 height 35
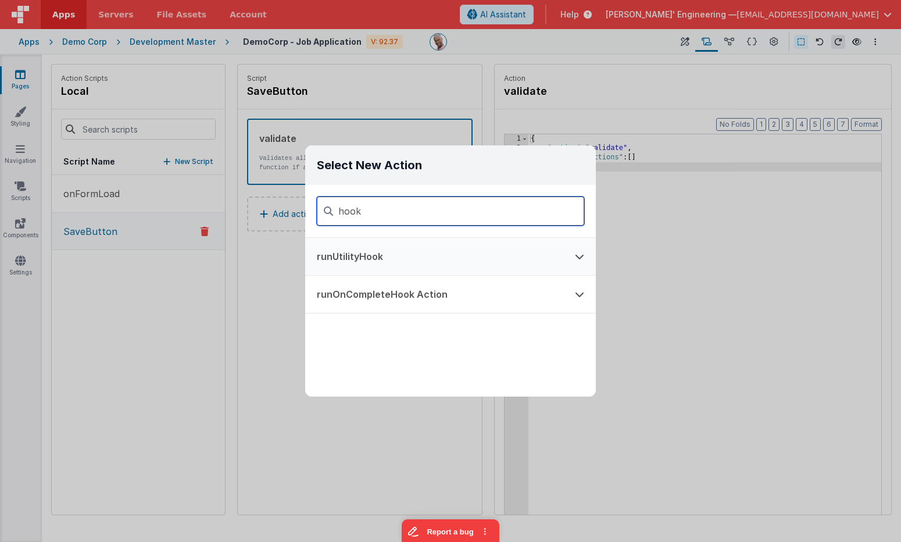
type input "hook"
click at [413, 264] on button "runUtilityHook" at bounding box center [434, 256] width 258 height 37
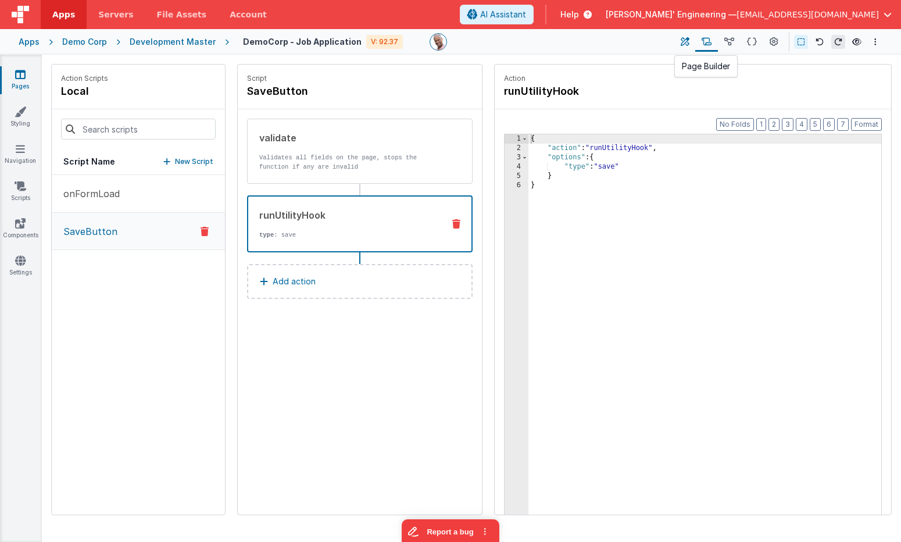
click at [689, 47] on icon at bounding box center [685, 42] width 9 height 12
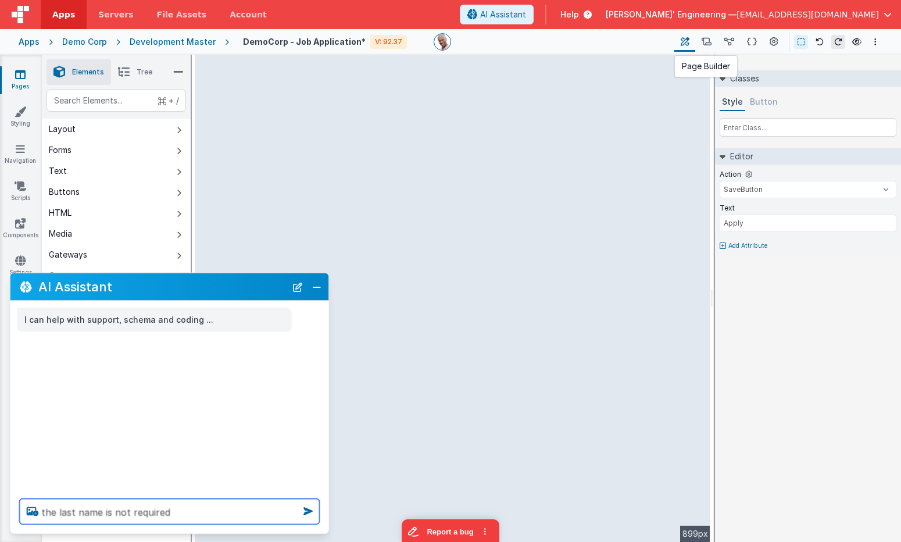
type textarea "the last name is not required"
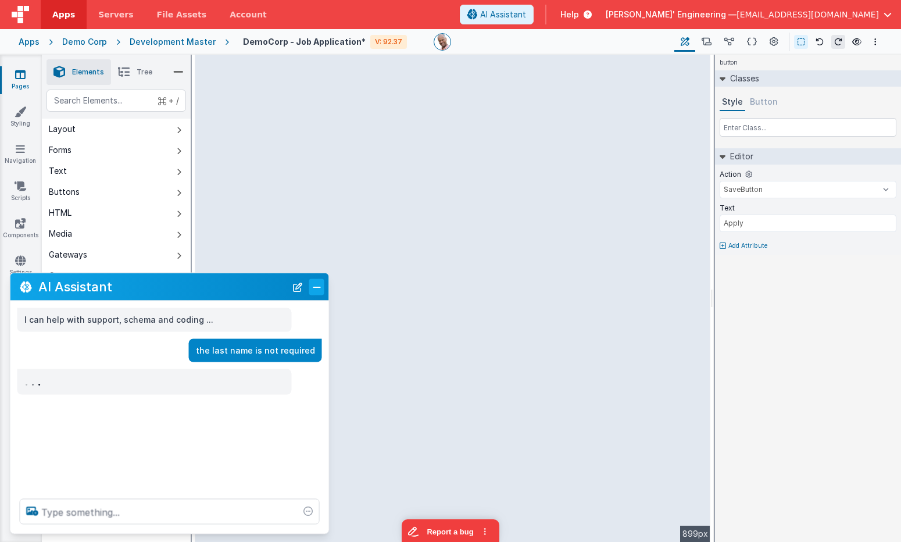
click at [319, 283] on button "Close" at bounding box center [316, 286] width 15 height 16
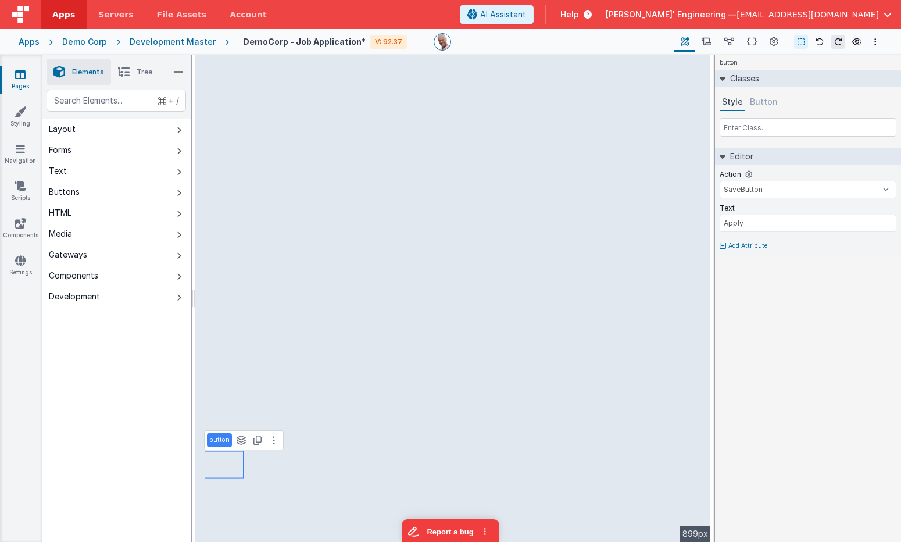
type input "person.nameLast"
select select "string"
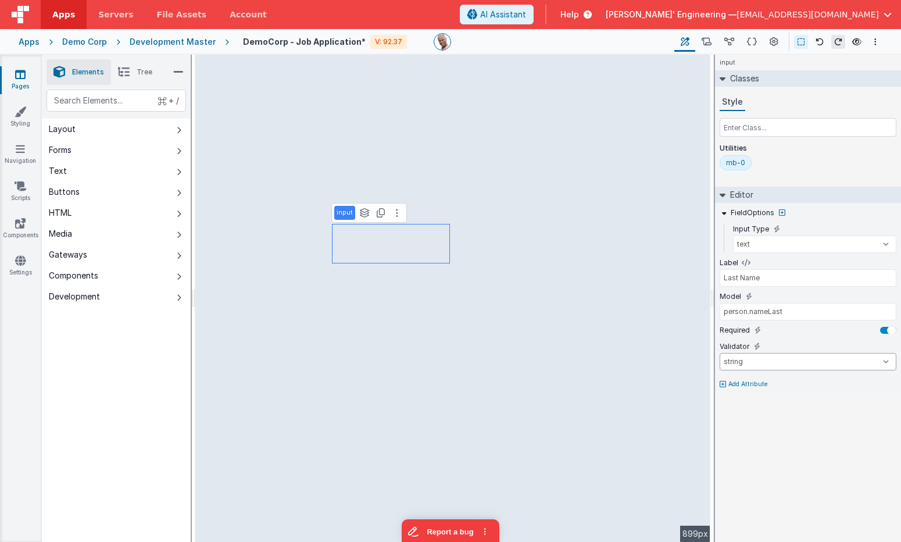
click at [843, 362] on select "number double string array date regexp email url creditCard alpha alphaNumeric …" at bounding box center [808, 361] width 177 height 17
drag, startPoint x: 768, startPoint y: 346, endPoint x: 789, endPoint y: 339, distance: 22.6
click at [768, 346] on icon at bounding box center [770, 346] width 6 height 7
click at [769, 329] on icon at bounding box center [770, 330] width 6 height 7
drag, startPoint x: 775, startPoint y: 42, endPoint x: 739, endPoint y: 52, distance: 37.4
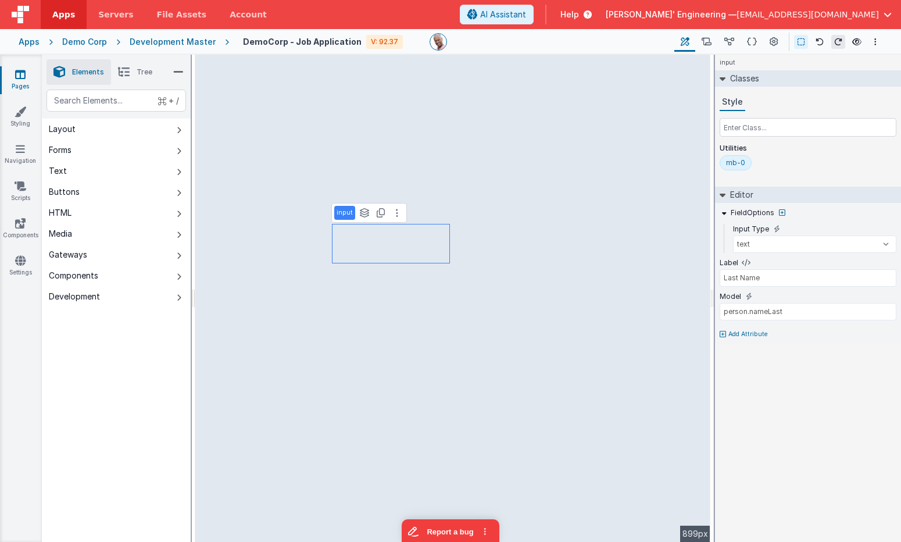
click at [775, 42] on icon at bounding box center [774, 42] width 9 height 12
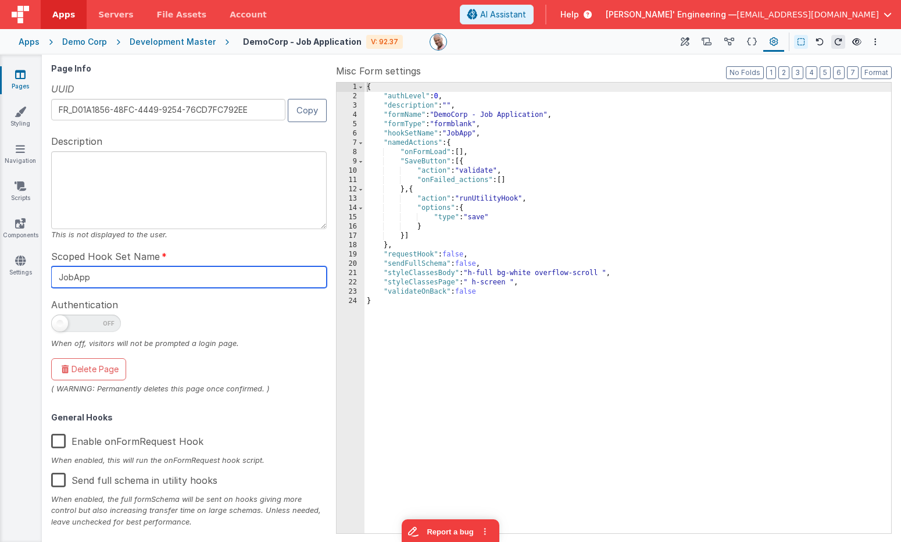
drag, startPoint x: 87, startPoint y: 276, endPoint x: 45, endPoint y: 276, distance: 41.3
click at [45, 276] on div "Page Info UUID FR_D01A1856-48FC-4449-9254-76CD7FC792EE Copy Description This is…" at bounding box center [471, 298] width 859 height 487
click at [693, 37] on button at bounding box center [684, 42] width 21 height 20
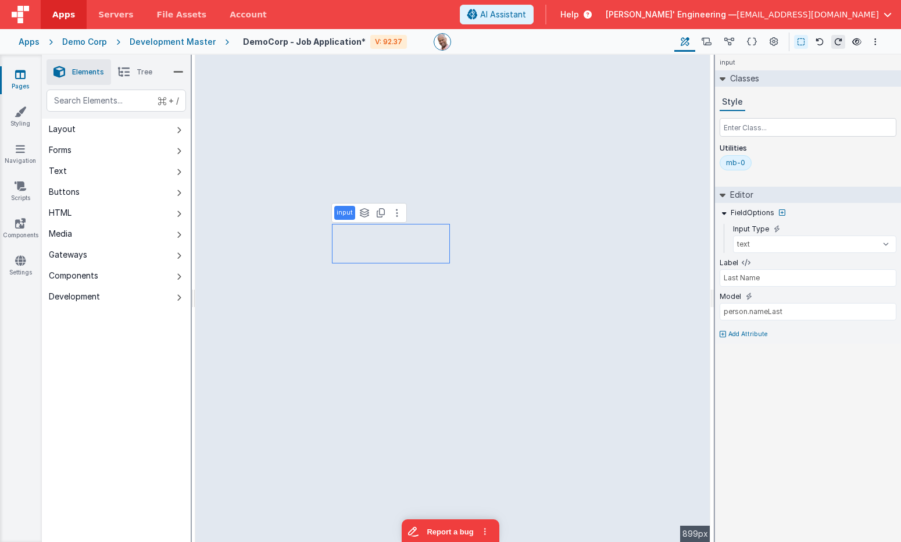
drag, startPoint x: 689, startPoint y: 41, endPoint x: 687, endPoint y: 3, distance: 37.3
click at [689, 41] on icon at bounding box center [685, 42] width 9 height 12
type input "First Name"
type input "person.nameFirst"
select select "string"
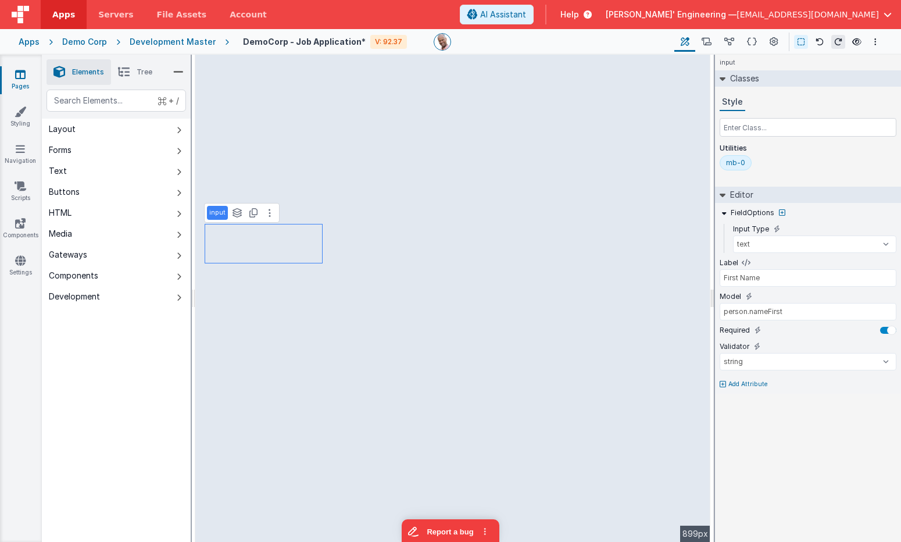
select select "email"
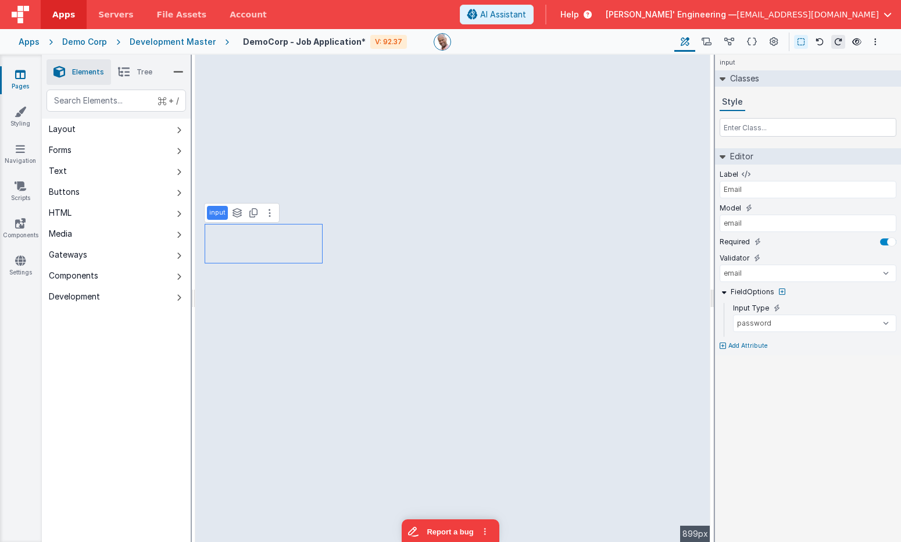
select select "text"
click at [753, 275] on select "number double string array date regexp email url creditCard alpha alphaNumeric …" at bounding box center [808, 272] width 177 height 17
click at [747, 221] on input "email" at bounding box center [808, 222] width 177 height 17
type input "person.email"
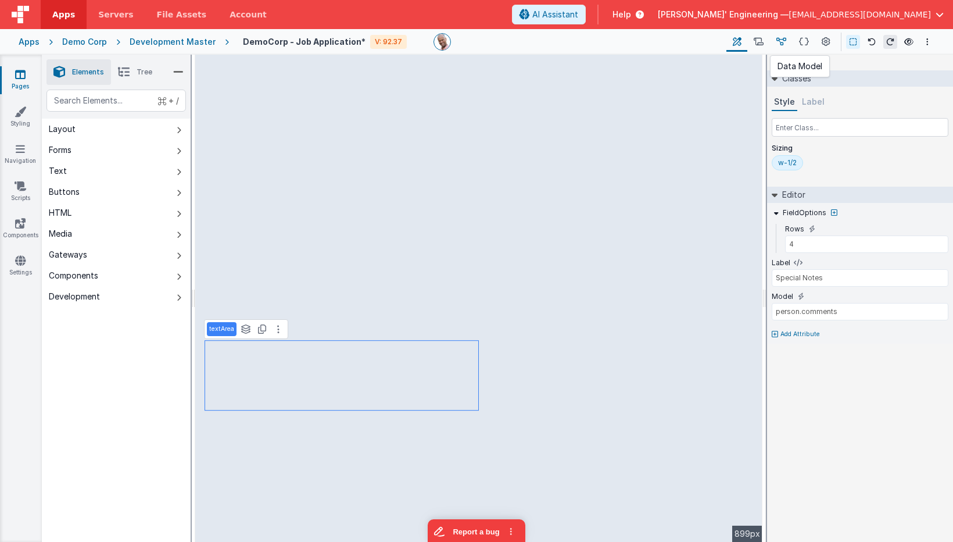
click at [784, 44] on icon at bounding box center [782, 42] width 10 height 12
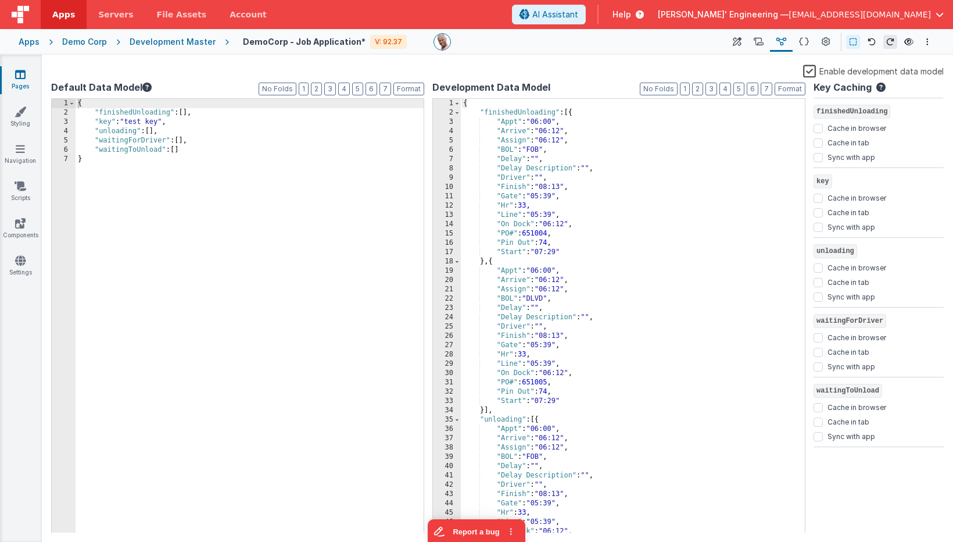
click at [541, 102] on div "{ "finishedUnloading" : [{ "Appt" : "06:00" , "Arrive" : "06:12" , "Assign" : "…" at bounding box center [633, 325] width 344 height 453
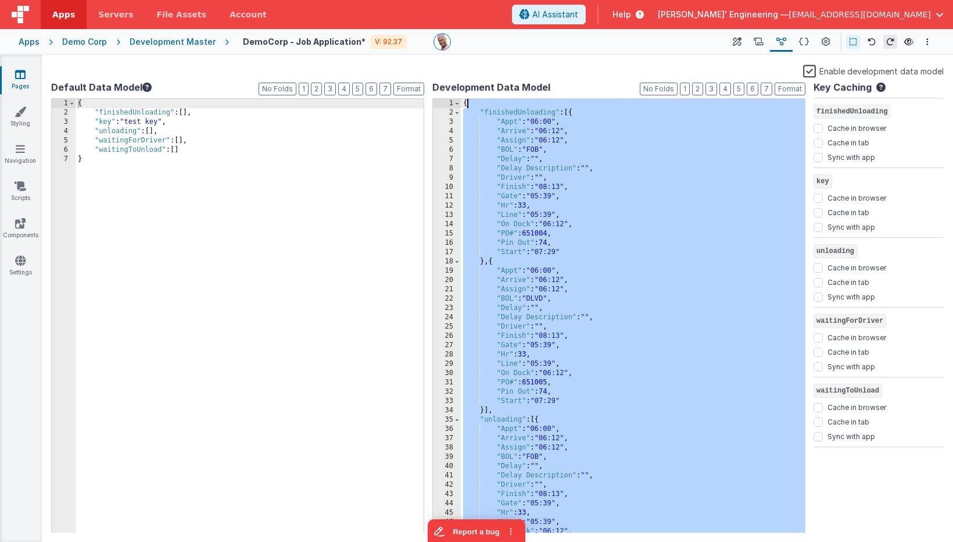
click at [541, 102] on div "{ "finishedUnloading" : [{ "Appt" : "06:00" , "Arrive" : "06:12" , "Assign" : "…" at bounding box center [633, 325] width 344 height 453
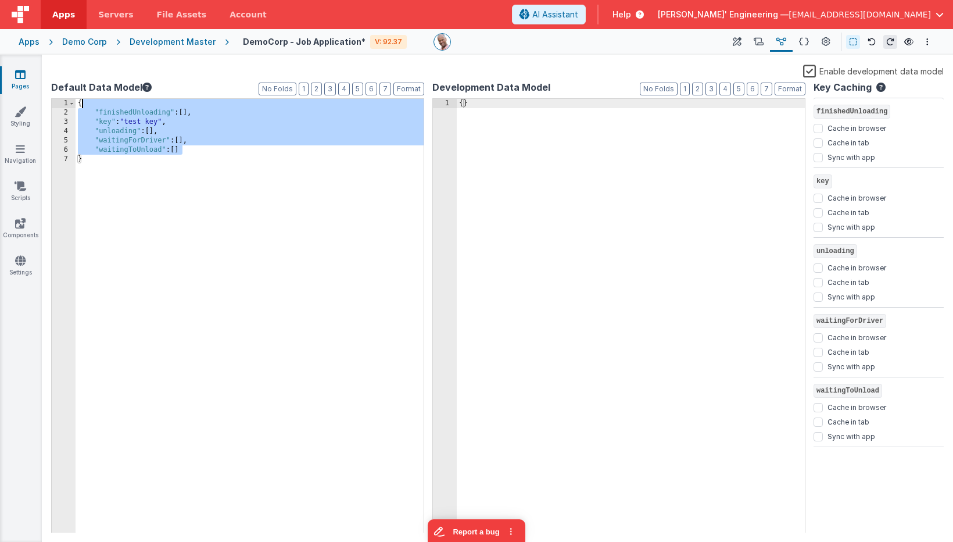
drag, startPoint x: 215, startPoint y: 152, endPoint x: 193, endPoint y: 104, distance: 52.5
click at [193, 104] on div "{ "finishedUnloading" : [ ] , "key" : "test key" , "unloading" : [ ] , "waiting…" at bounding box center [250, 325] width 348 height 453
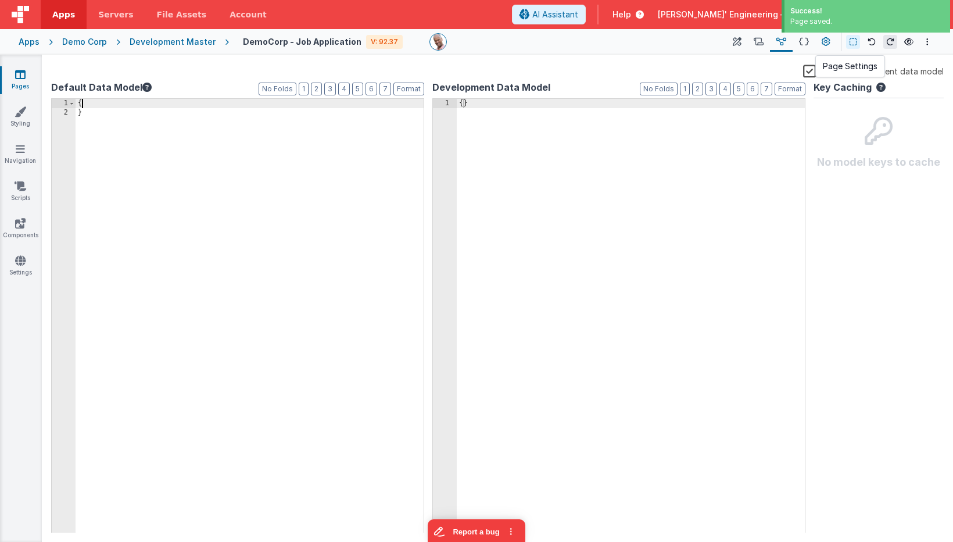
click at [827, 44] on icon at bounding box center [826, 42] width 9 height 12
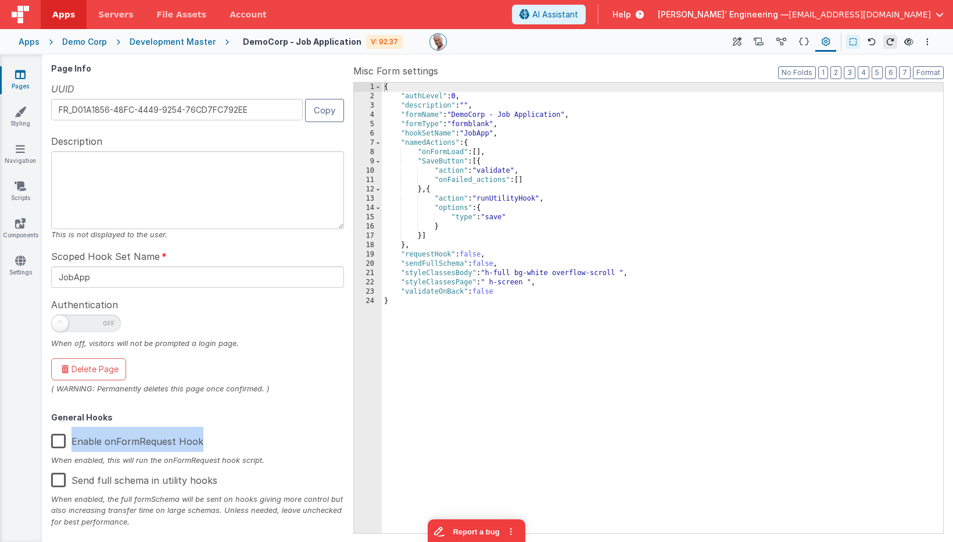
drag, startPoint x: 93, startPoint y: 441, endPoint x: 220, endPoint y: 441, distance: 127.3
click at [231, 440] on div "Enable onFormRequest Hook" at bounding box center [197, 441] width 293 height 28
click at [58, 440] on label "Enable onFormRequest Hook" at bounding box center [127, 439] width 152 height 25
click at [0, 0] on input "Enable onFormRequest Hook" at bounding box center [0, 0] width 0 height 0
click at [783, 42] on icon at bounding box center [782, 42] width 10 height 12
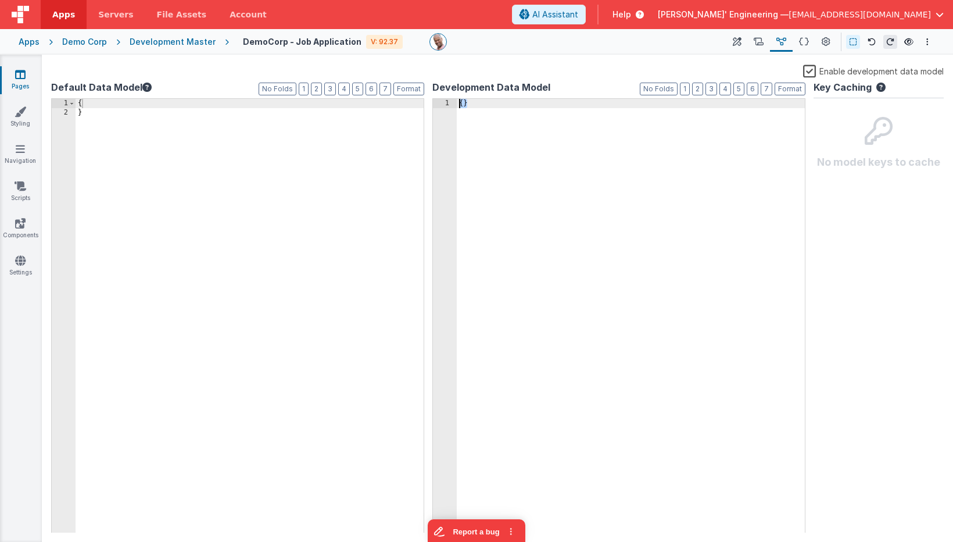
drag, startPoint x: 483, startPoint y: 107, endPoint x: 434, endPoint y: 98, distance: 49.6
click at [435, 98] on div "1 { } XXXXXXXXXXXXXXXXXXXXXXXXXXXXXXXXXXXXXXXXXXXXXXXXXX" at bounding box center [618, 315] width 373 height 435
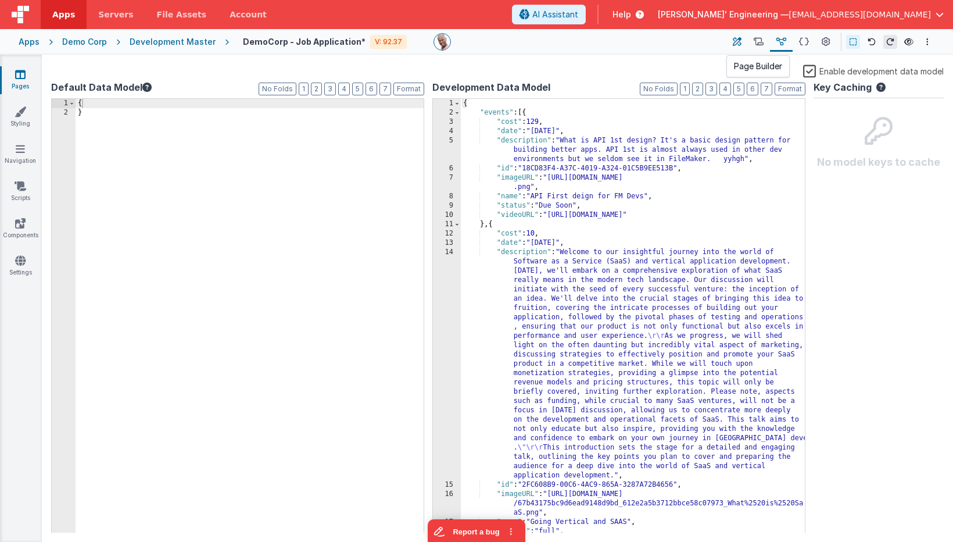
click at [742, 46] on icon at bounding box center [737, 42] width 9 height 12
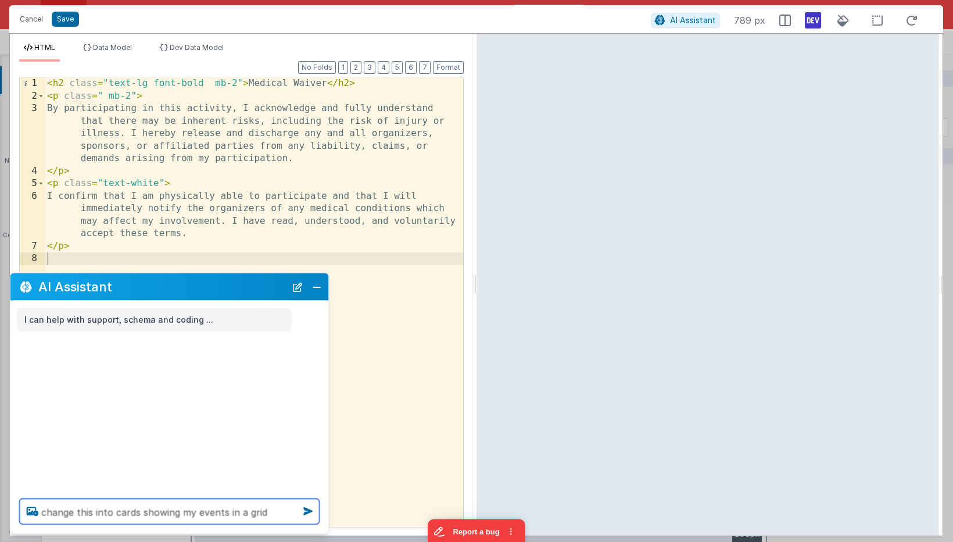
type textarea "change this into cards showing my events in a grid"
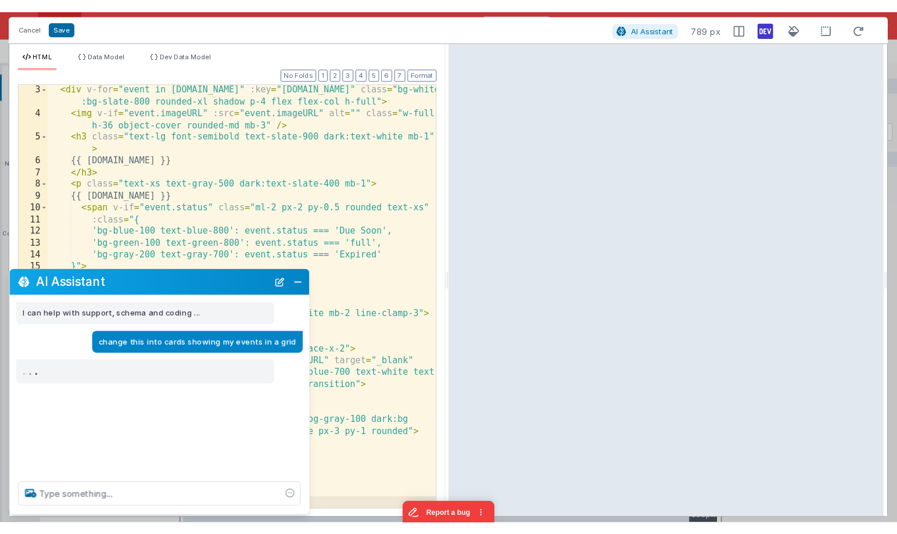
scroll to position [25, 0]
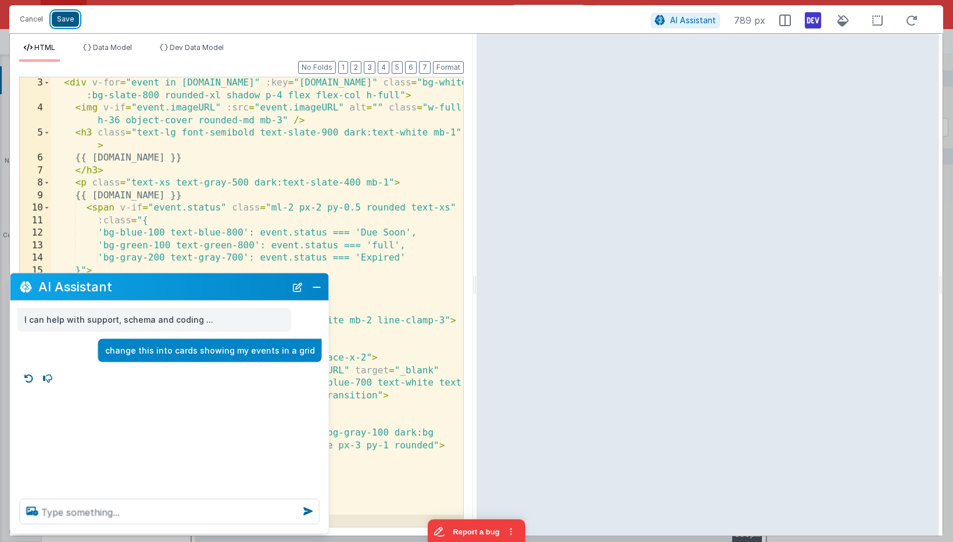
click at [60, 18] on button "Save" at bounding box center [65, 19] width 27 height 15
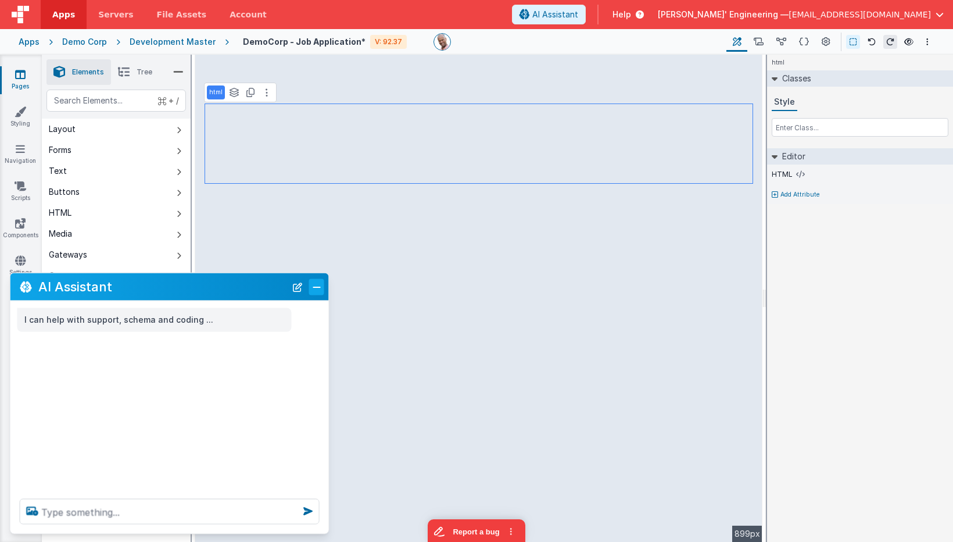
click at [319, 287] on button "Close" at bounding box center [316, 286] width 15 height 16
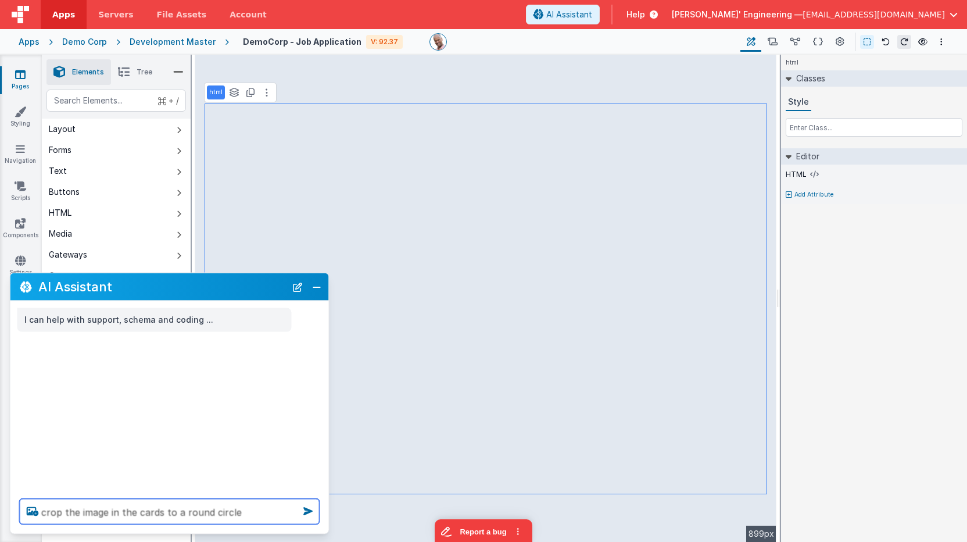
type textarea "crop the image in the cards to a round circle"
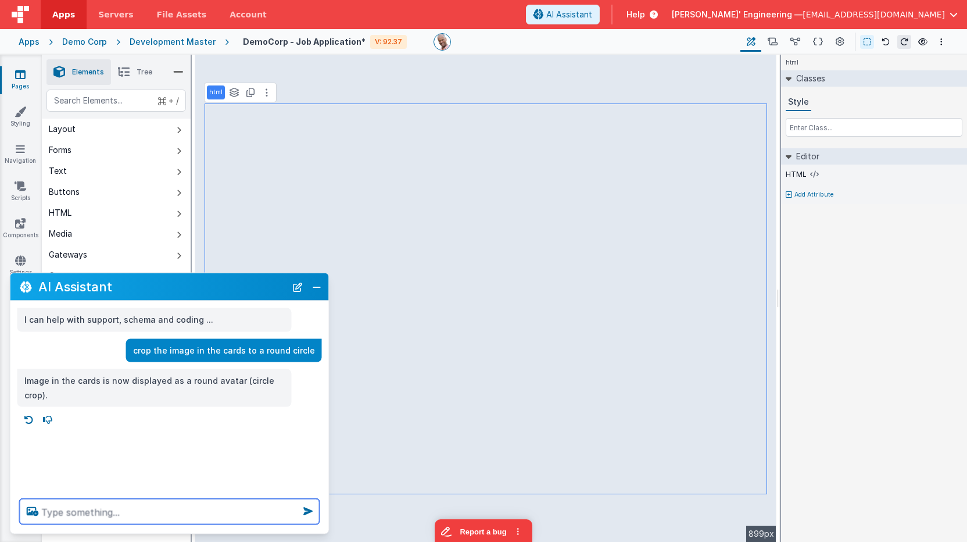
click at [181, 507] on textarea at bounding box center [170, 512] width 300 height 26
type textarea "add a linght blu ebg"
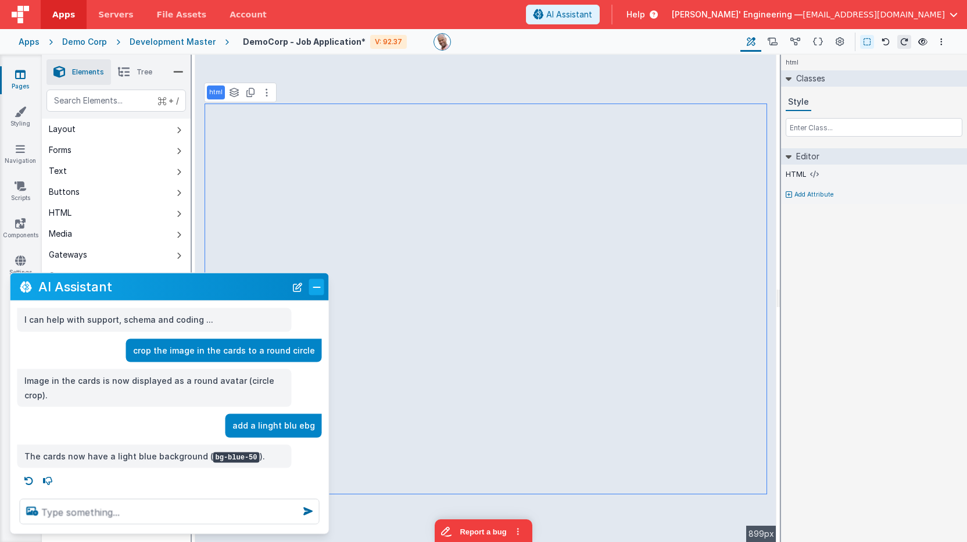
click at [313, 287] on button "Close" at bounding box center [316, 286] width 15 height 16
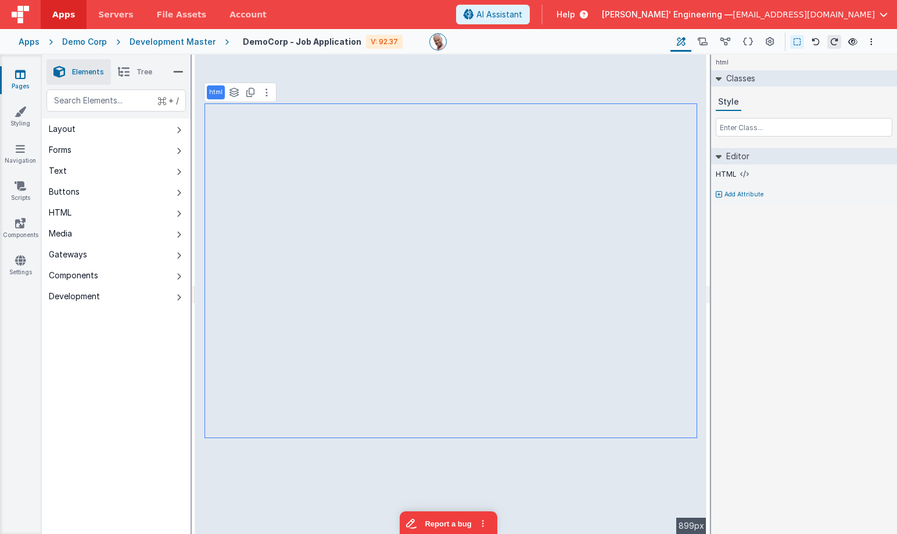
click at [33, 40] on div "Apps" at bounding box center [29, 42] width 21 height 12
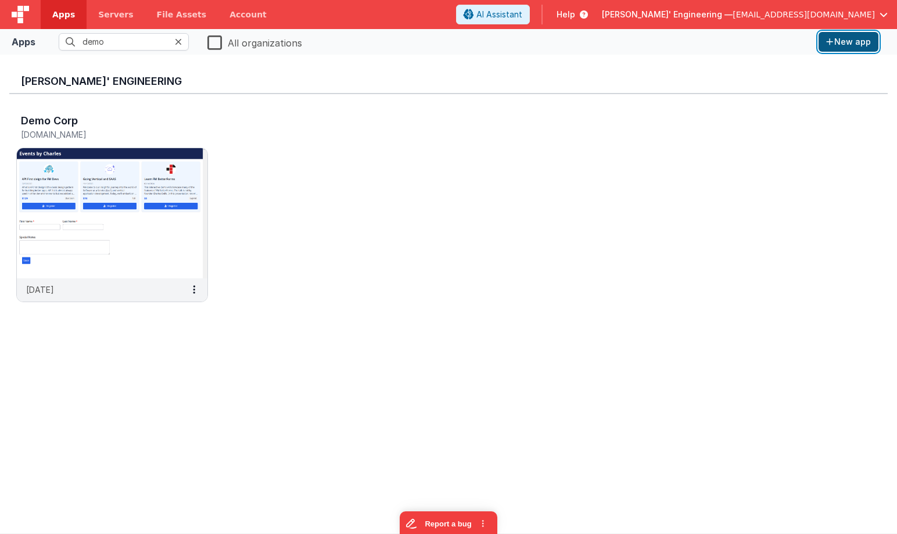
click at [843, 49] on button "New app" at bounding box center [849, 42] width 60 height 20
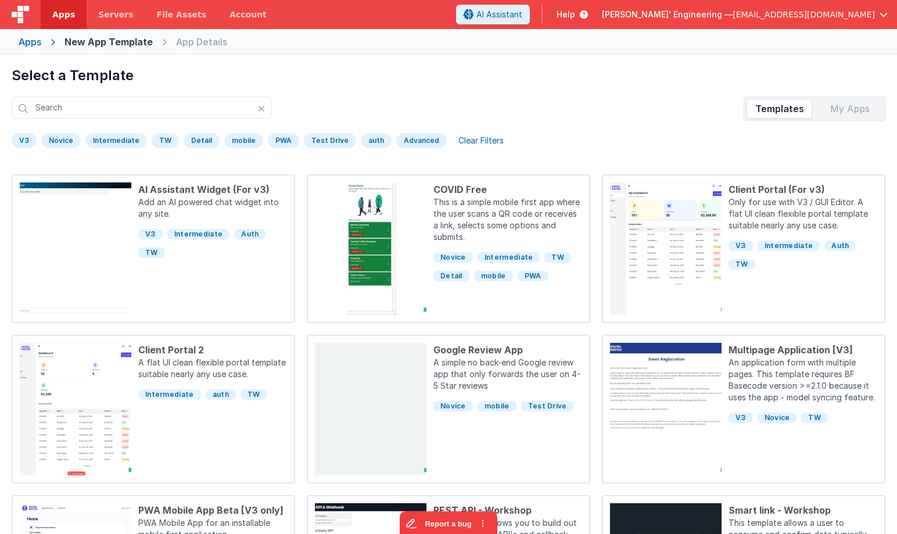
click at [268, 139] on div "PWA" at bounding box center [283, 140] width 31 height 15
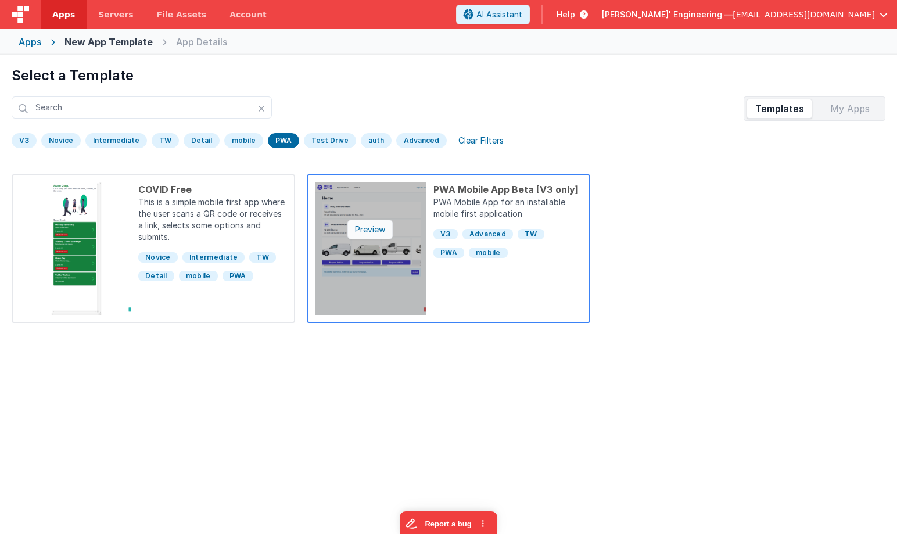
click at [375, 231] on div "Preview" at bounding box center [370, 230] width 45 height 20
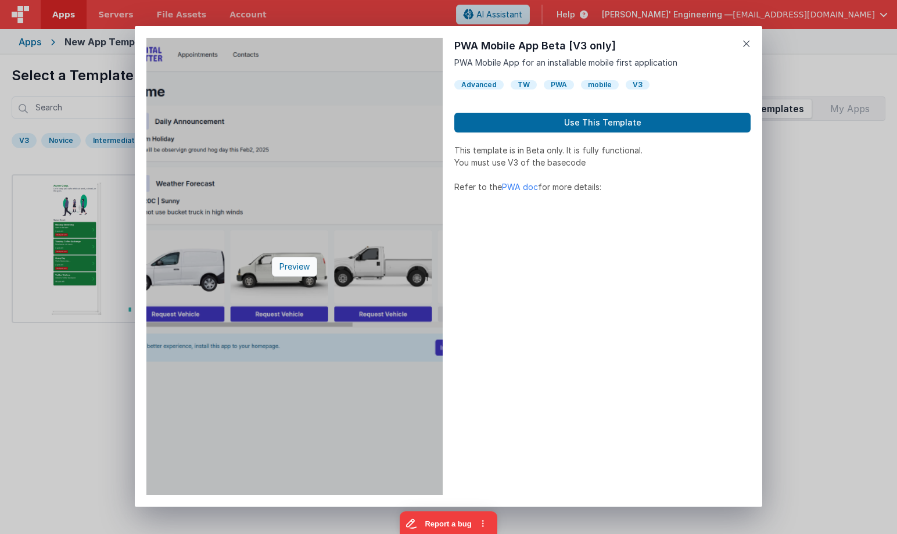
click at [298, 264] on div "Preview" at bounding box center [294, 267] width 45 height 20
